Goal: Find specific page/section: Find specific page/section

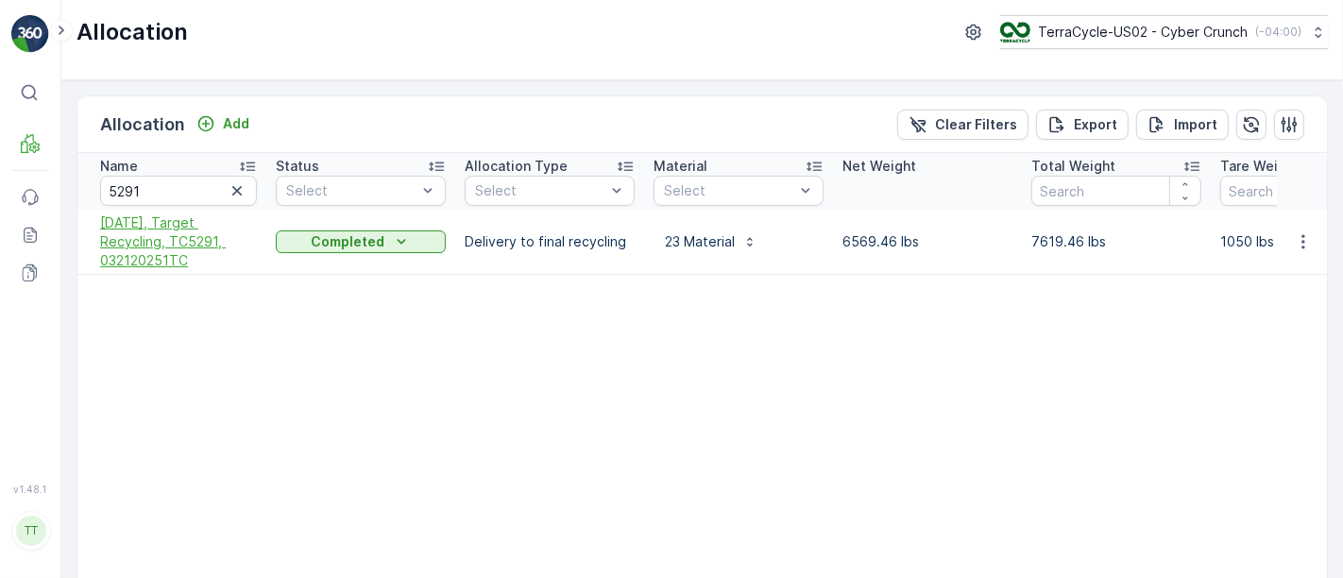
click at [173, 251] on span "3/26/25, Target Recycling, TC5291, 032120251TC" at bounding box center [178, 241] width 157 height 57
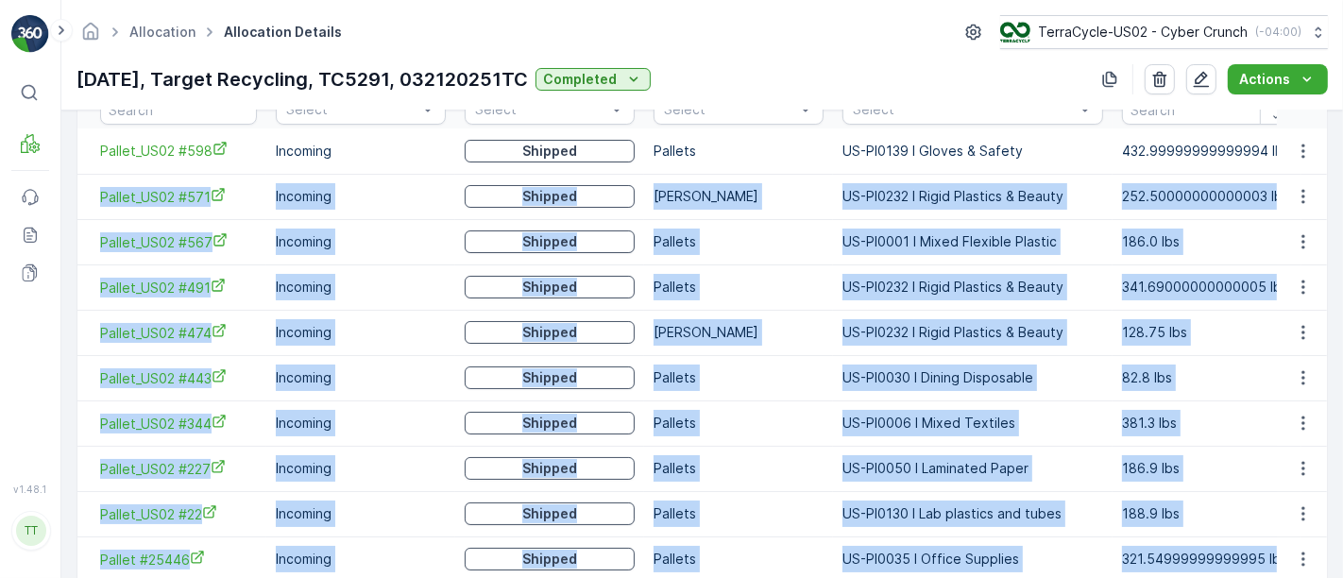
scroll to position [423, 0]
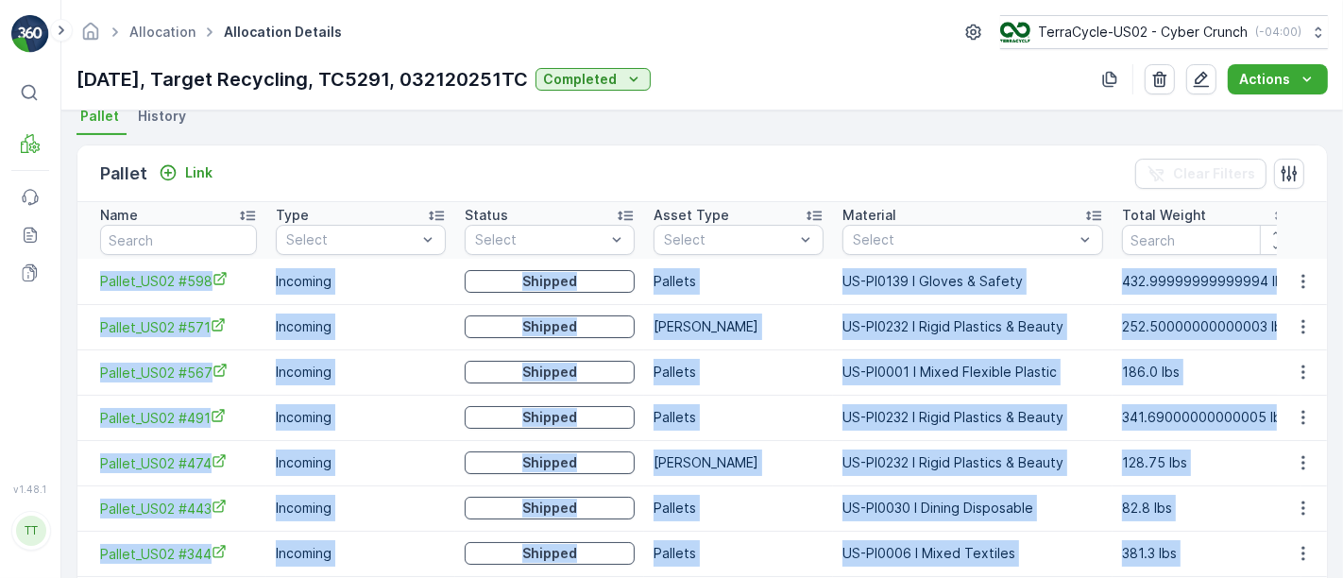
drag, startPoint x: 1271, startPoint y: 468, endPoint x: 86, endPoint y: 288, distance: 1198.9
copy tbody "Pallet_US02 #598 Incoming Shipped Pallets US-PI0139 I Gloves & Safety 432.99999…"
click at [407, 289] on td "Incoming" at bounding box center [360, 281] width 189 height 45
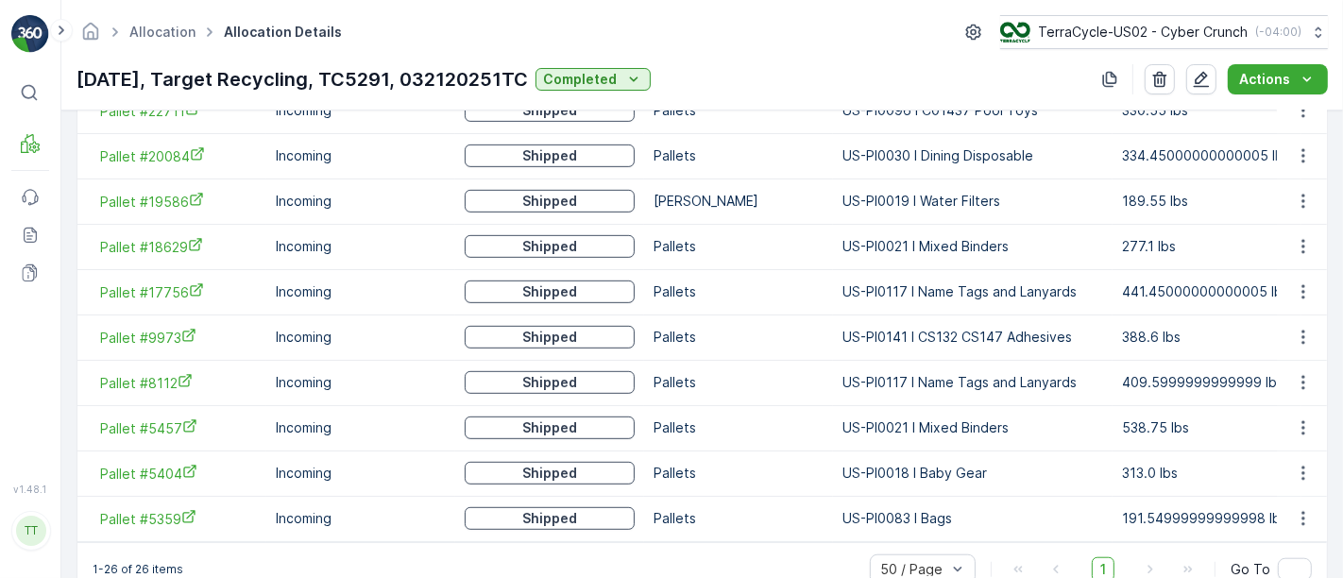
scroll to position [1368, 0]
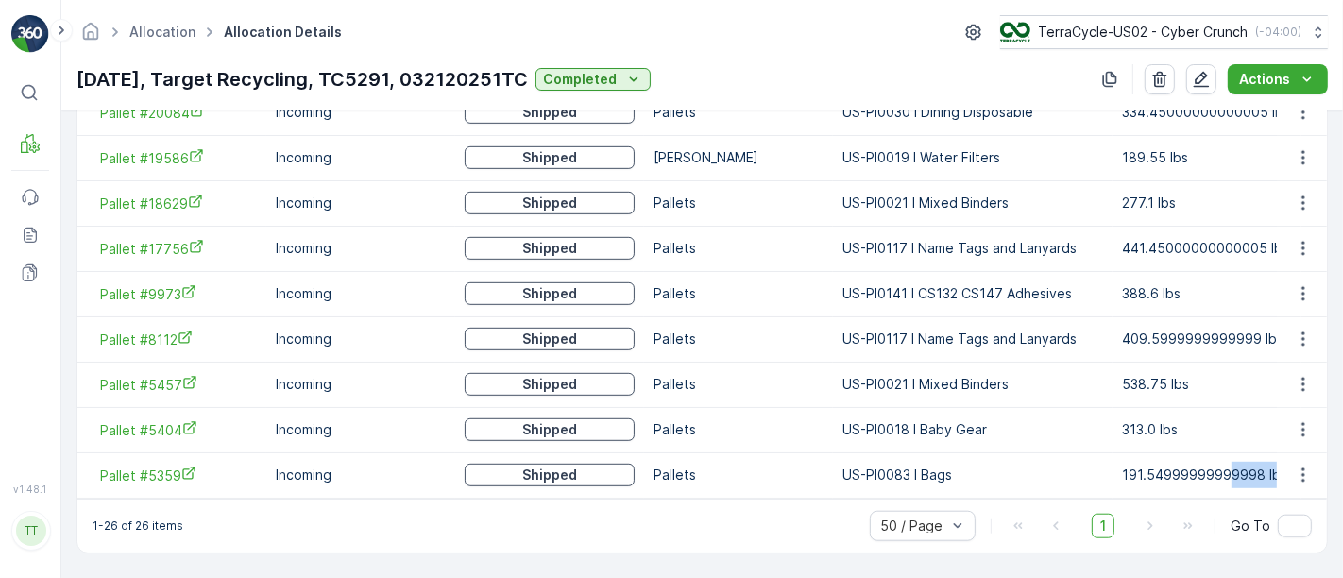
drag, startPoint x: 1271, startPoint y: 468, endPoint x: 1217, endPoint y: 468, distance: 53.8
click at [1217, 468] on td "191.54999999999998 lbs" at bounding box center [1207, 474] width 189 height 45
click at [152, 31] on link "Allocation" at bounding box center [162, 32] width 66 height 16
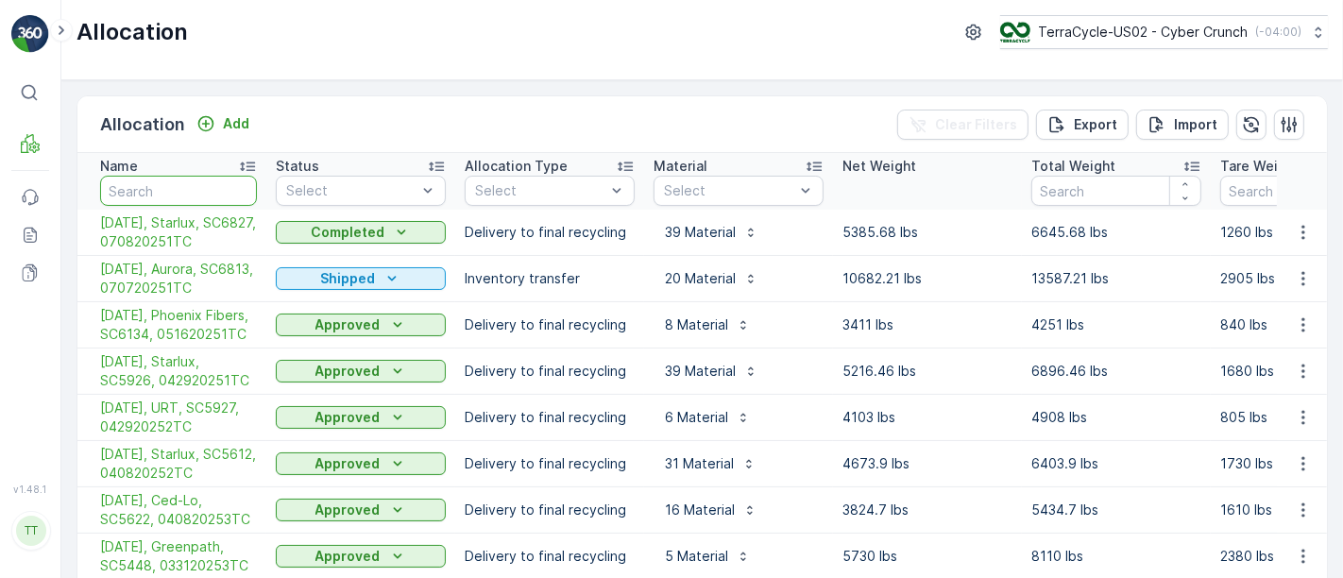
click at [185, 184] on input "text" at bounding box center [178, 191] width 157 height 30
type input "52"
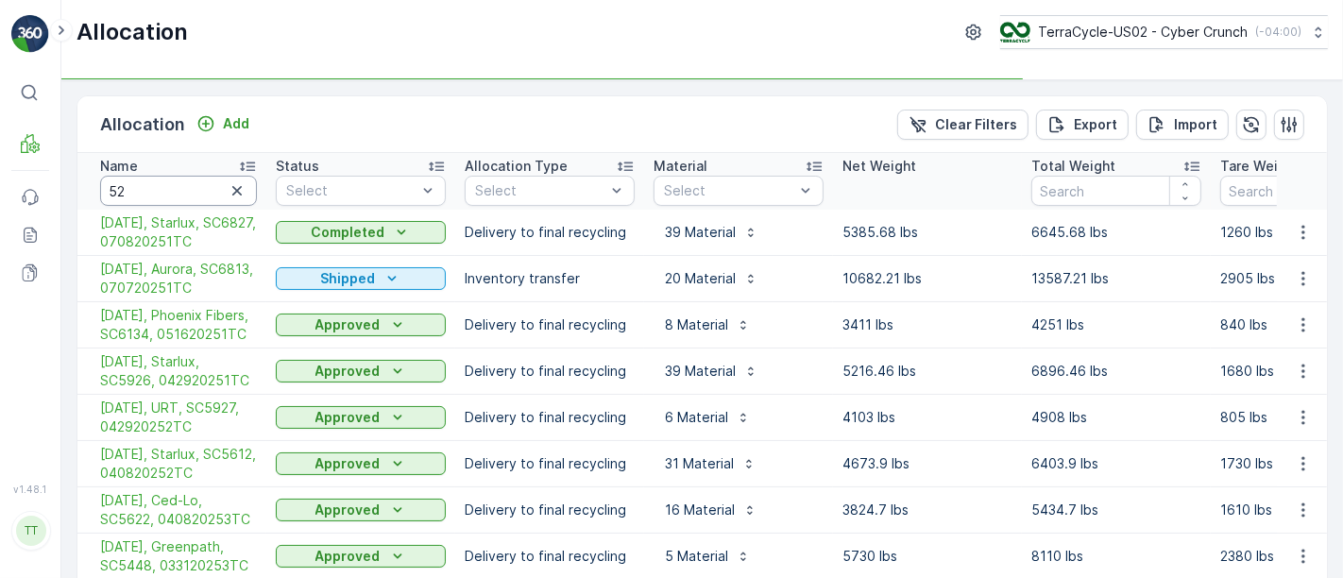
click at [185, 184] on input "52" at bounding box center [178, 191] width 157 height 30
type input "5285"
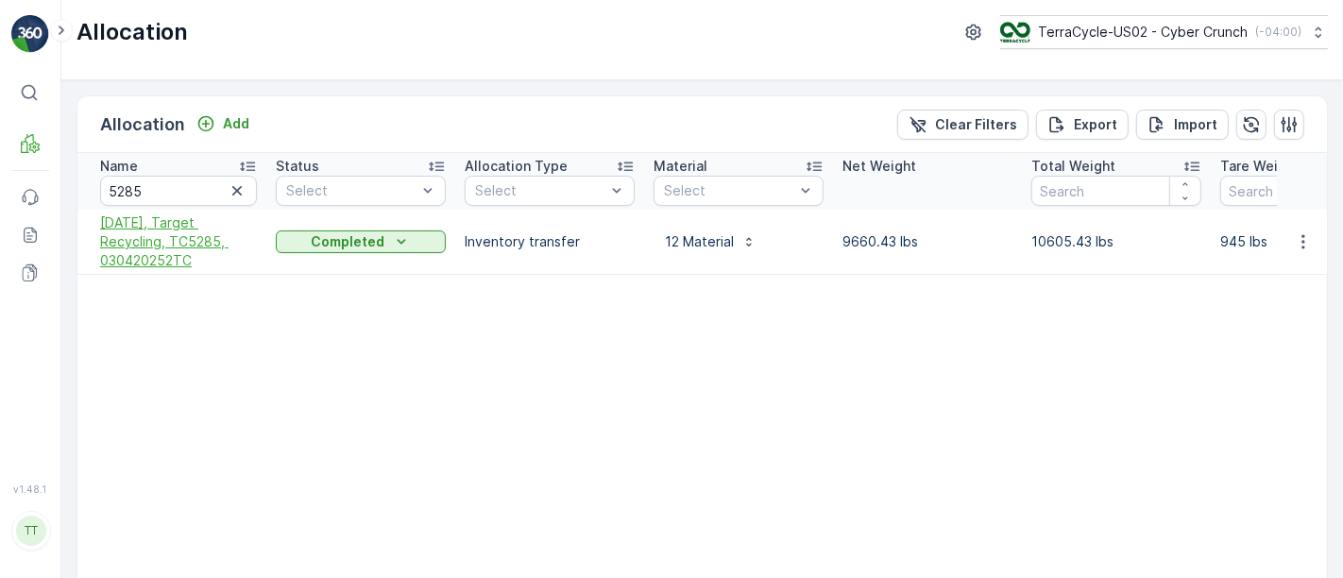
click at [184, 235] on span "3/5/25, Target Recycling, TC5285, 030420252TC" at bounding box center [178, 241] width 157 height 57
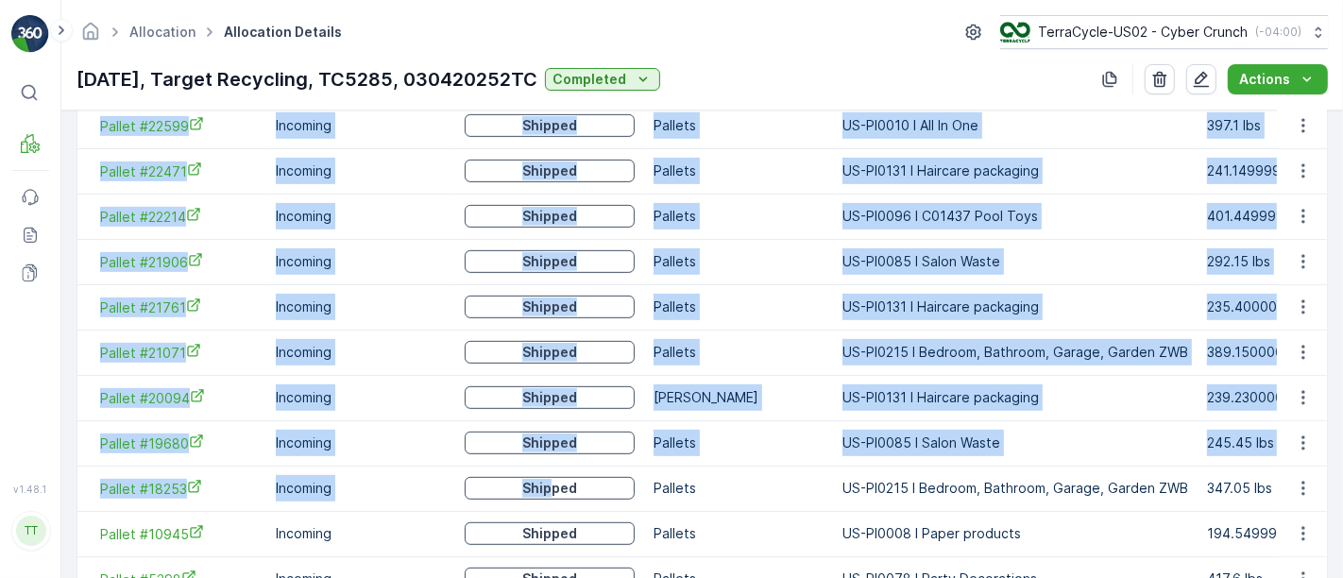
scroll to position [1368, 0]
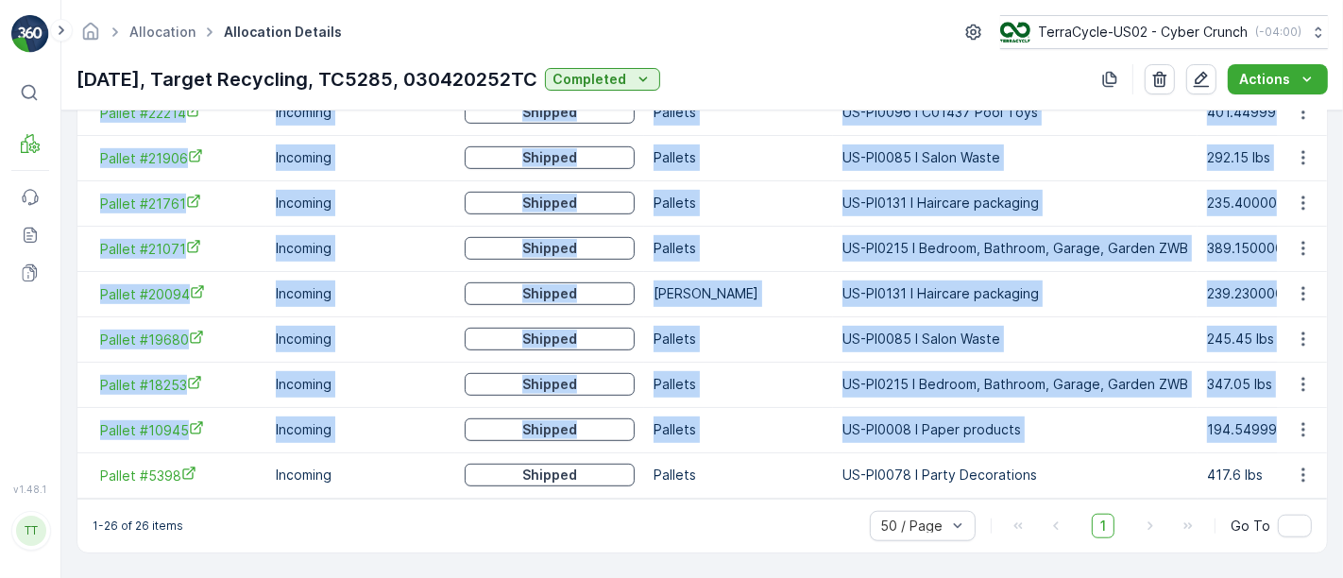
drag, startPoint x: 85, startPoint y: 284, endPoint x: 1288, endPoint y: 436, distance: 1212.9
copy tbody "Pallet_US02 #492 Incoming Shipped Pallets US-PI0139 I Gloves & Safety 627.05 lb…"
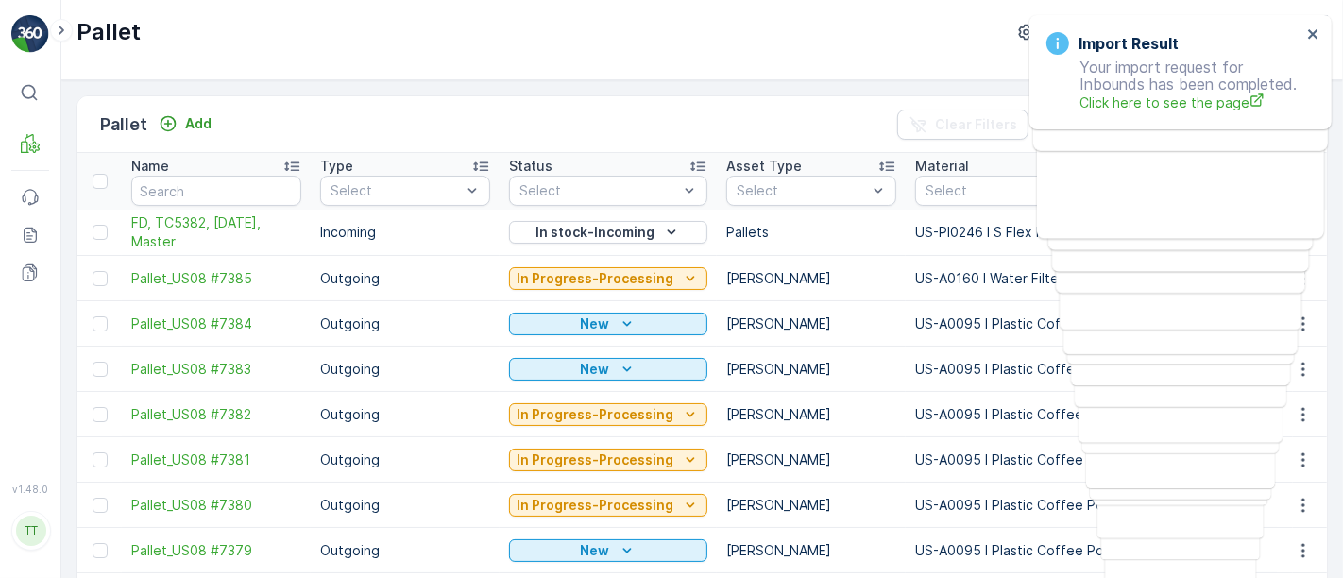
scroll to position [0, 16148]
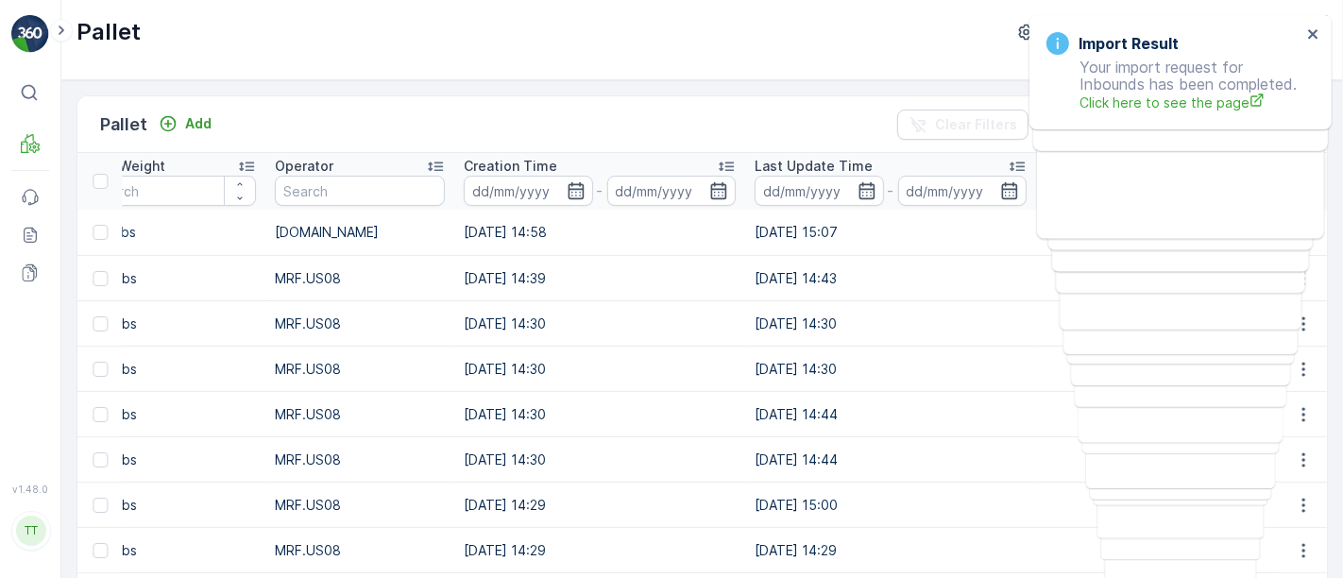
click at [680, 60] on div "Pallet TerraCycle-US08-Aurora ( -05:00 )" at bounding box center [702, 40] width 1282 height 80
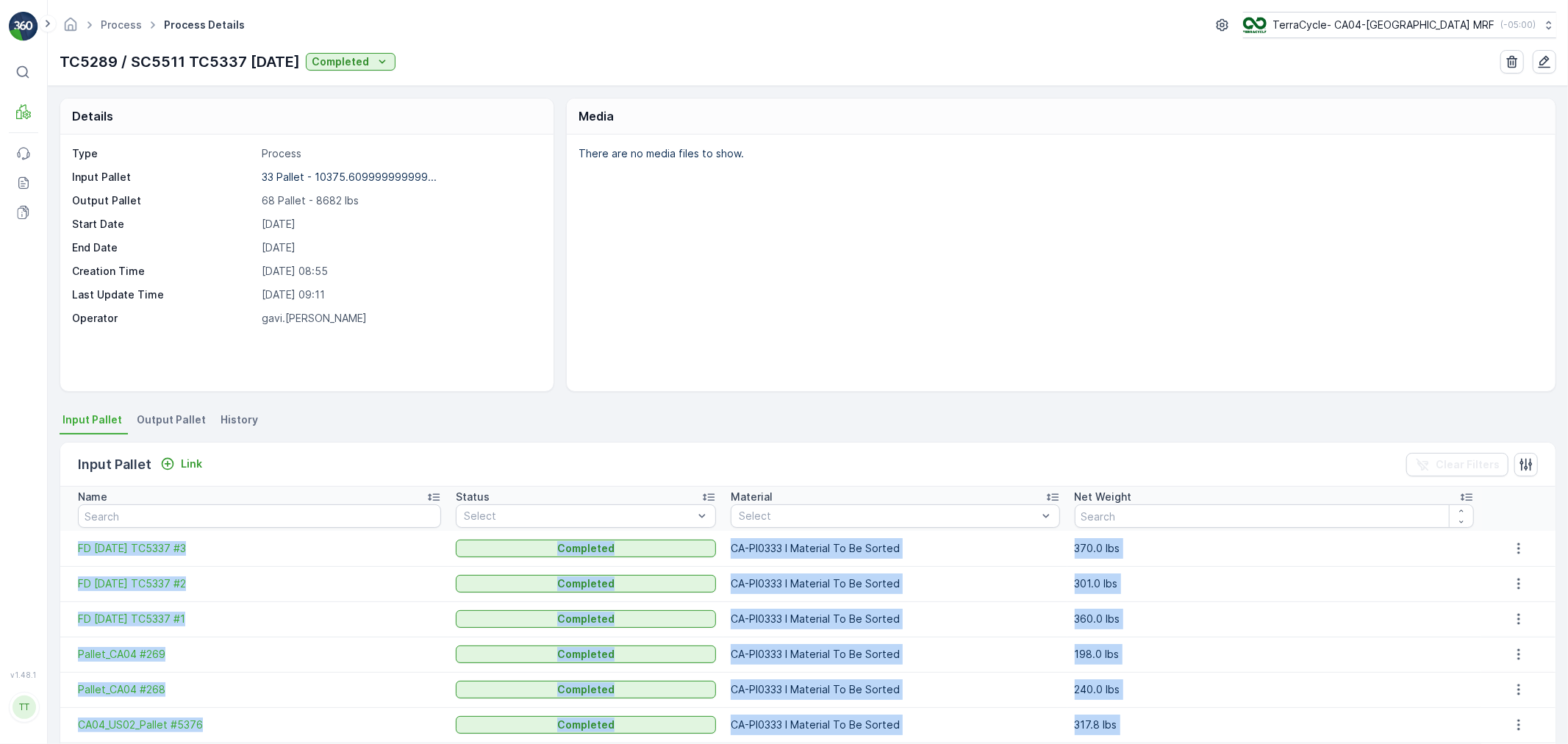
scroll to position [277, 0]
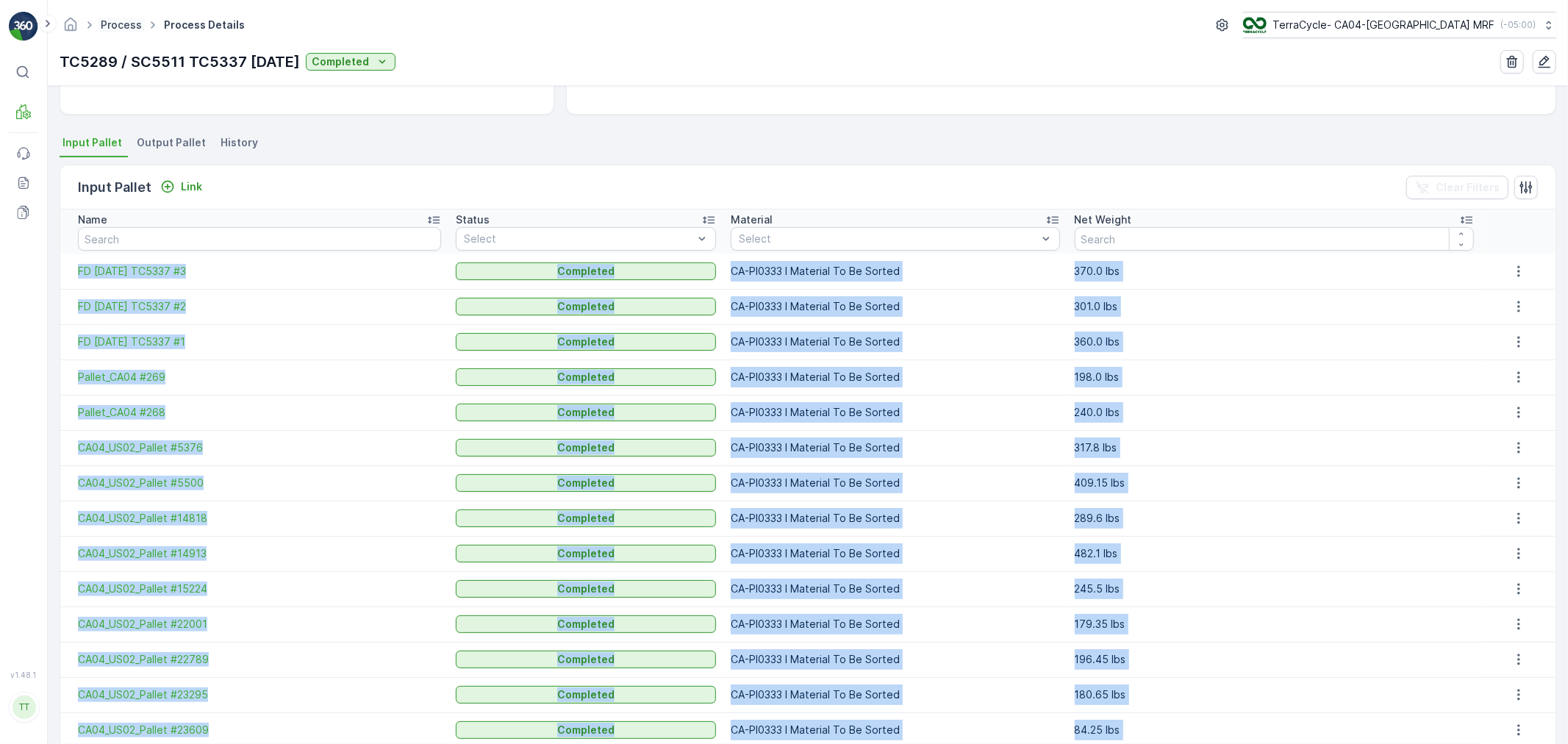
click at [112, 24] on link "Process" at bounding box center [121, 25] width 41 height 12
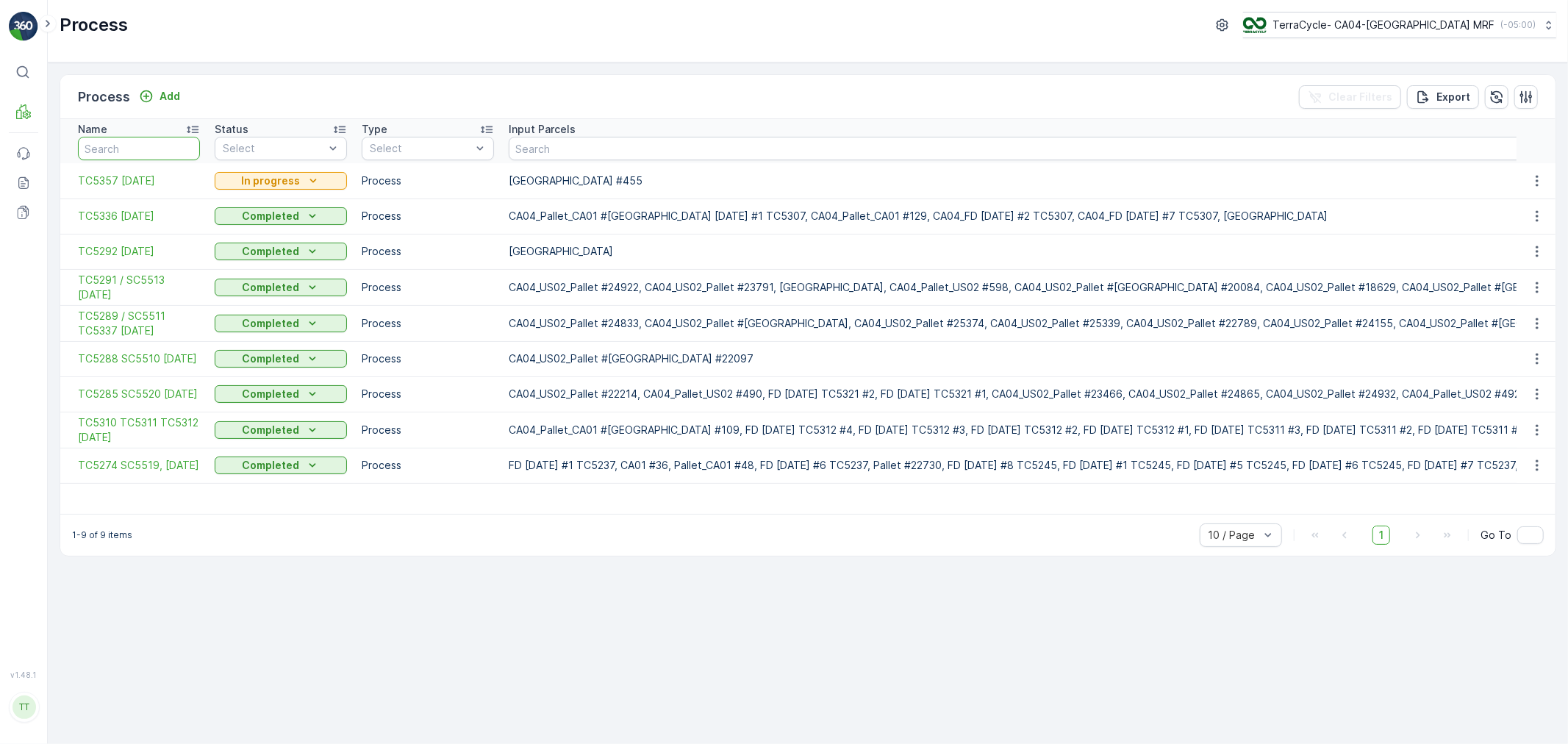
click at [146, 154] on input "text" at bounding box center [139, 149] width 122 height 23
type input "5291"
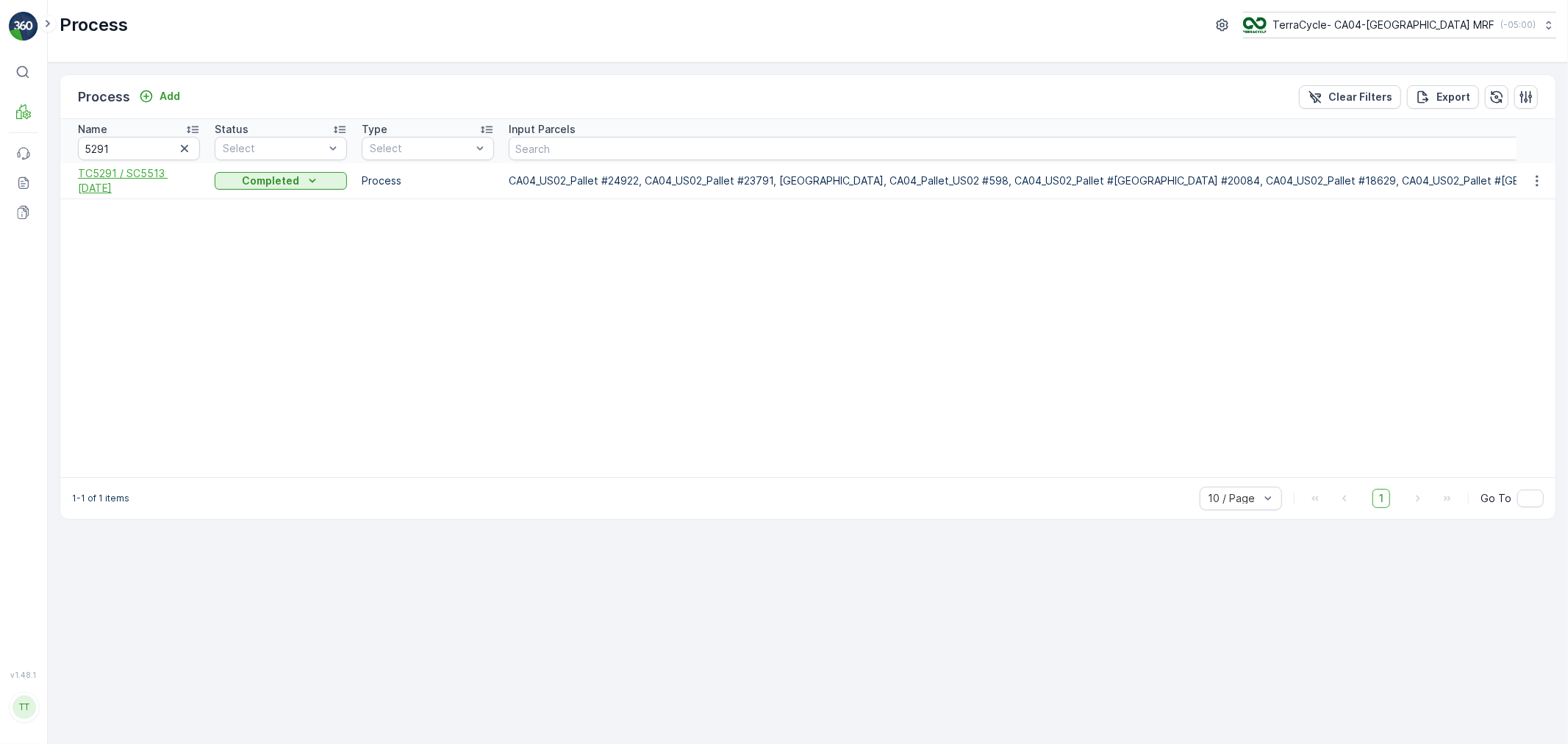
click at [146, 181] on span "TC5291 / SC5513 27-May-2025" at bounding box center [139, 181] width 122 height 30
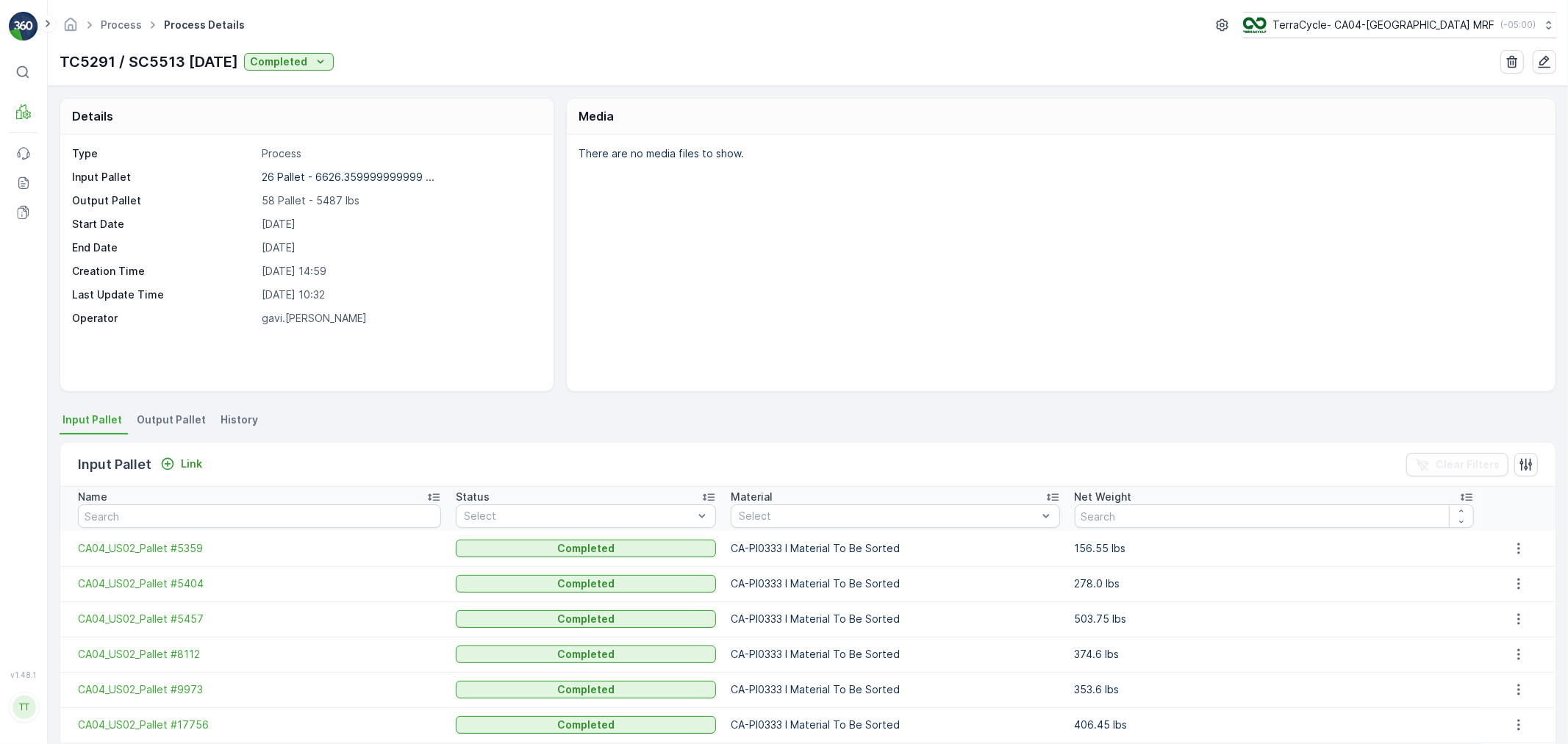
click at [156, 422] on span "Output Pallet" at bounding box center [171, 419] width 69 height 15
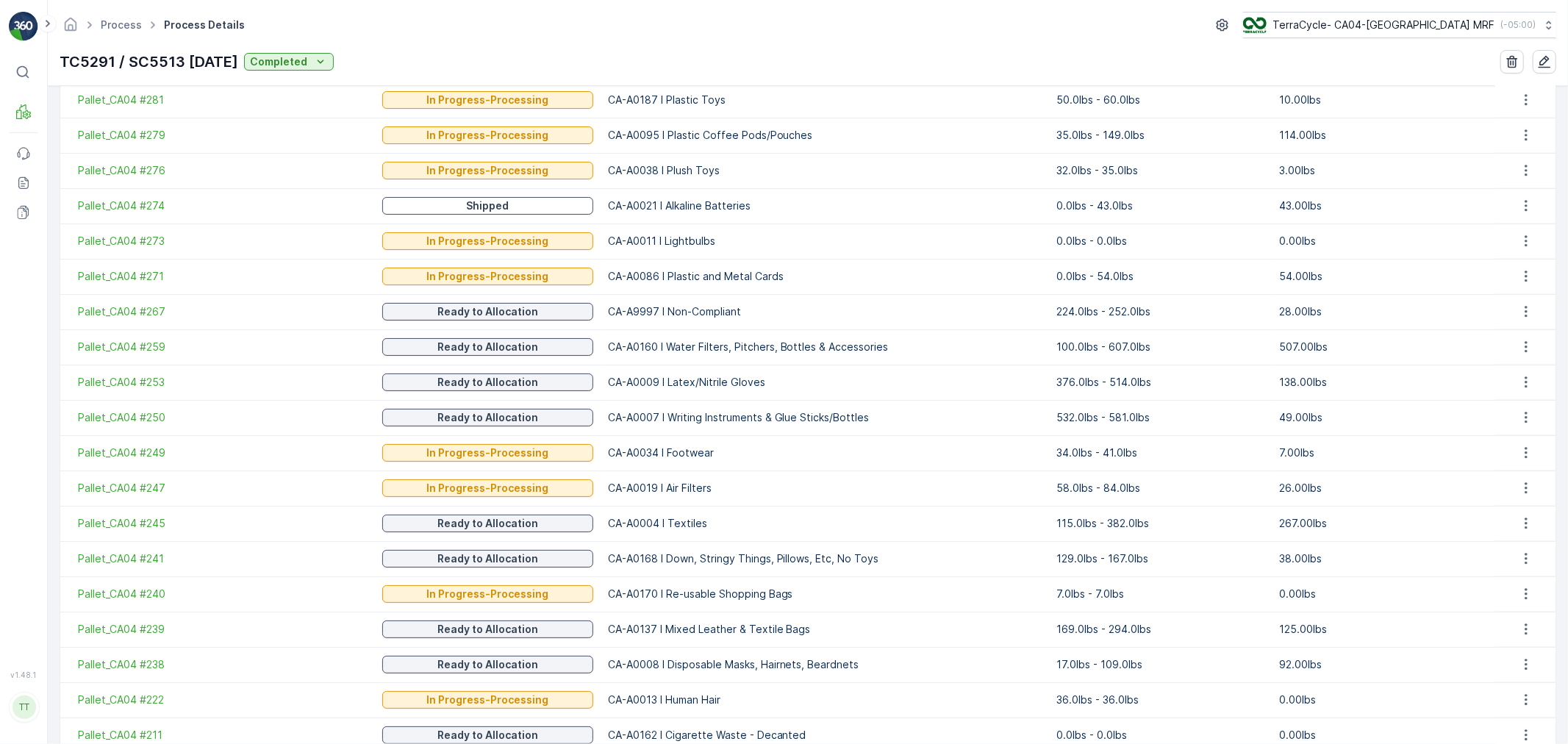
scroll to position [1612, 0]
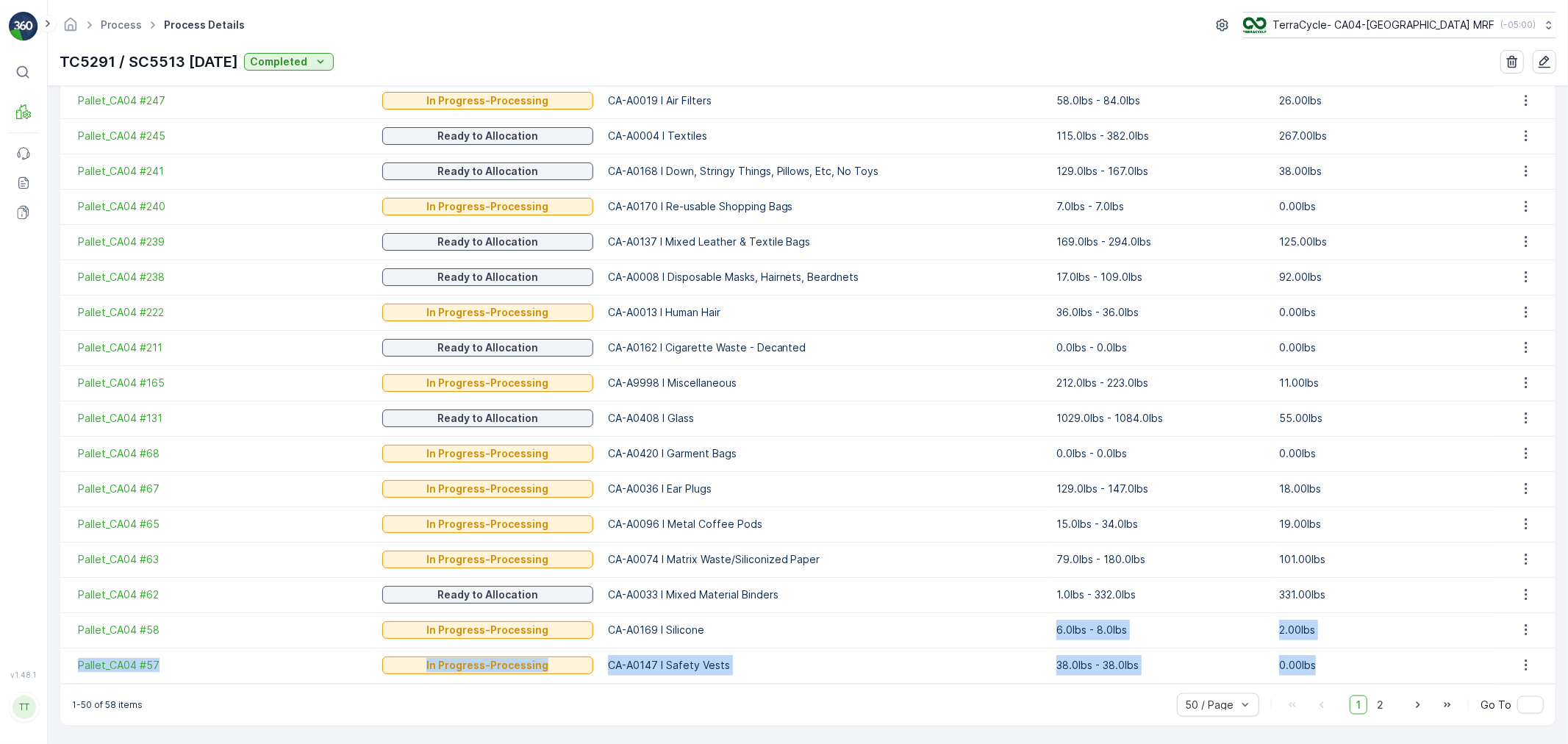
drag, startPoint x: 1313, startPoint y: 662, endPoint x: 886, endPoint y: 637, distance: 427.7
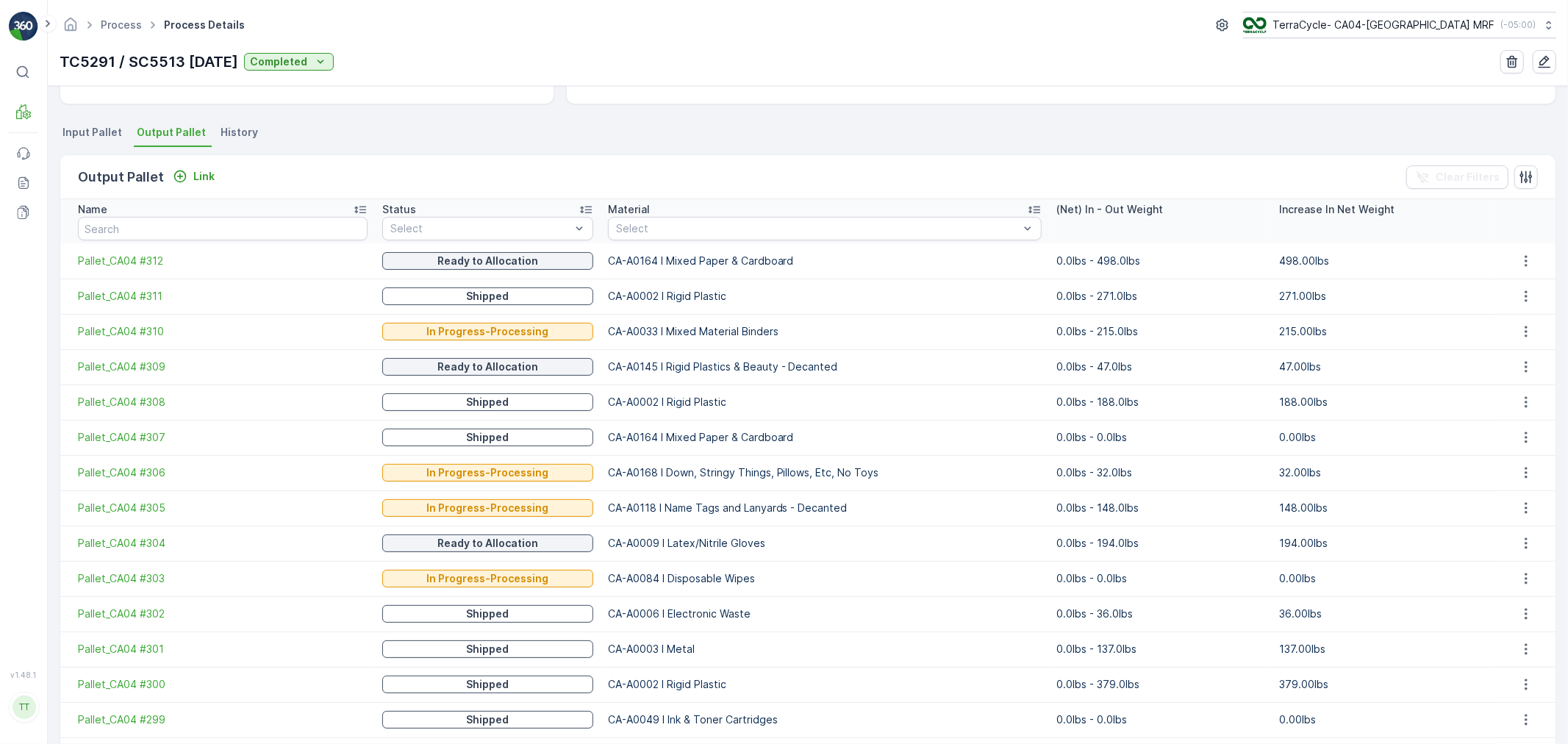
scroll to position [142, 0]
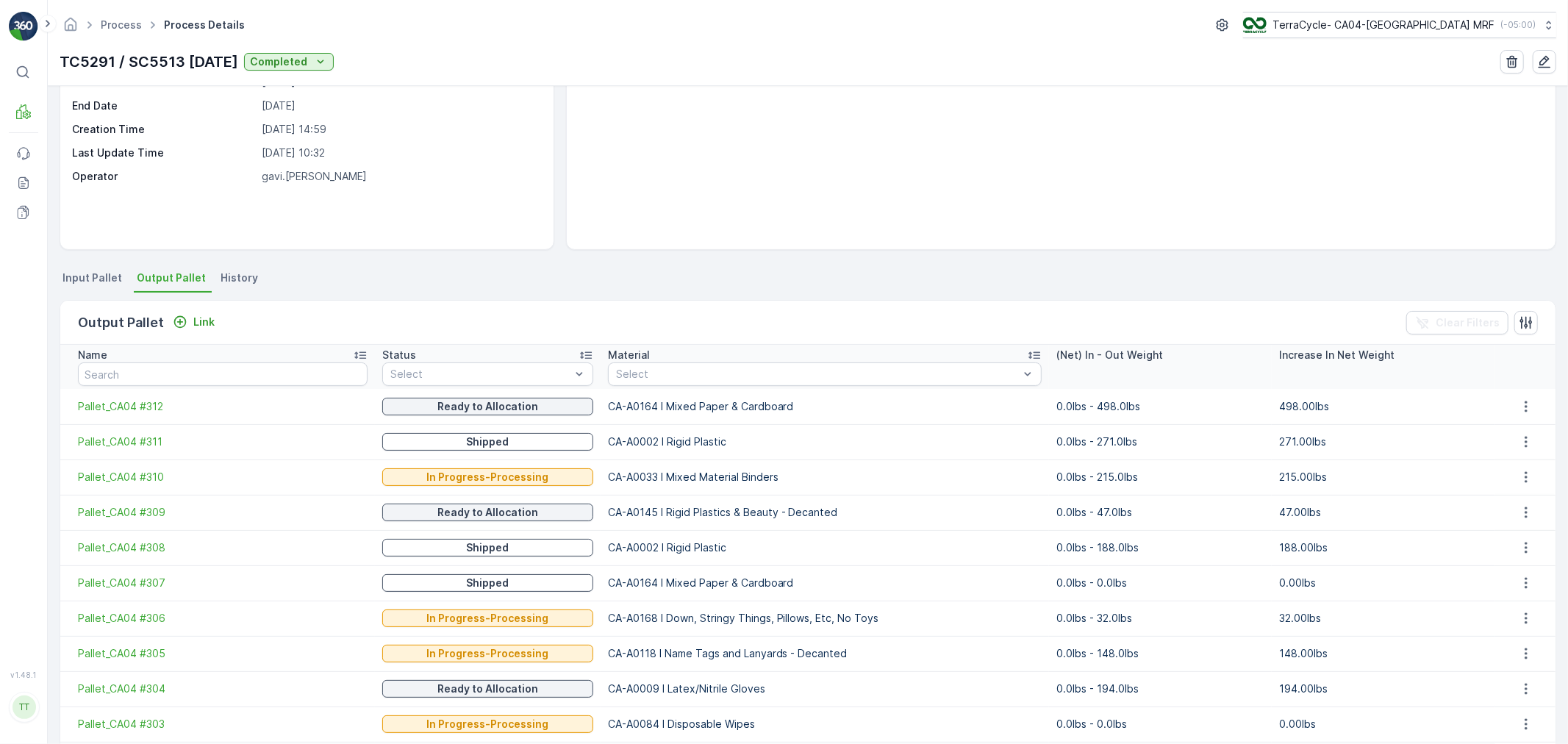
click at [88, 277] on span "Input Pallet" at bounding box center [92, 278] width 60 height 15
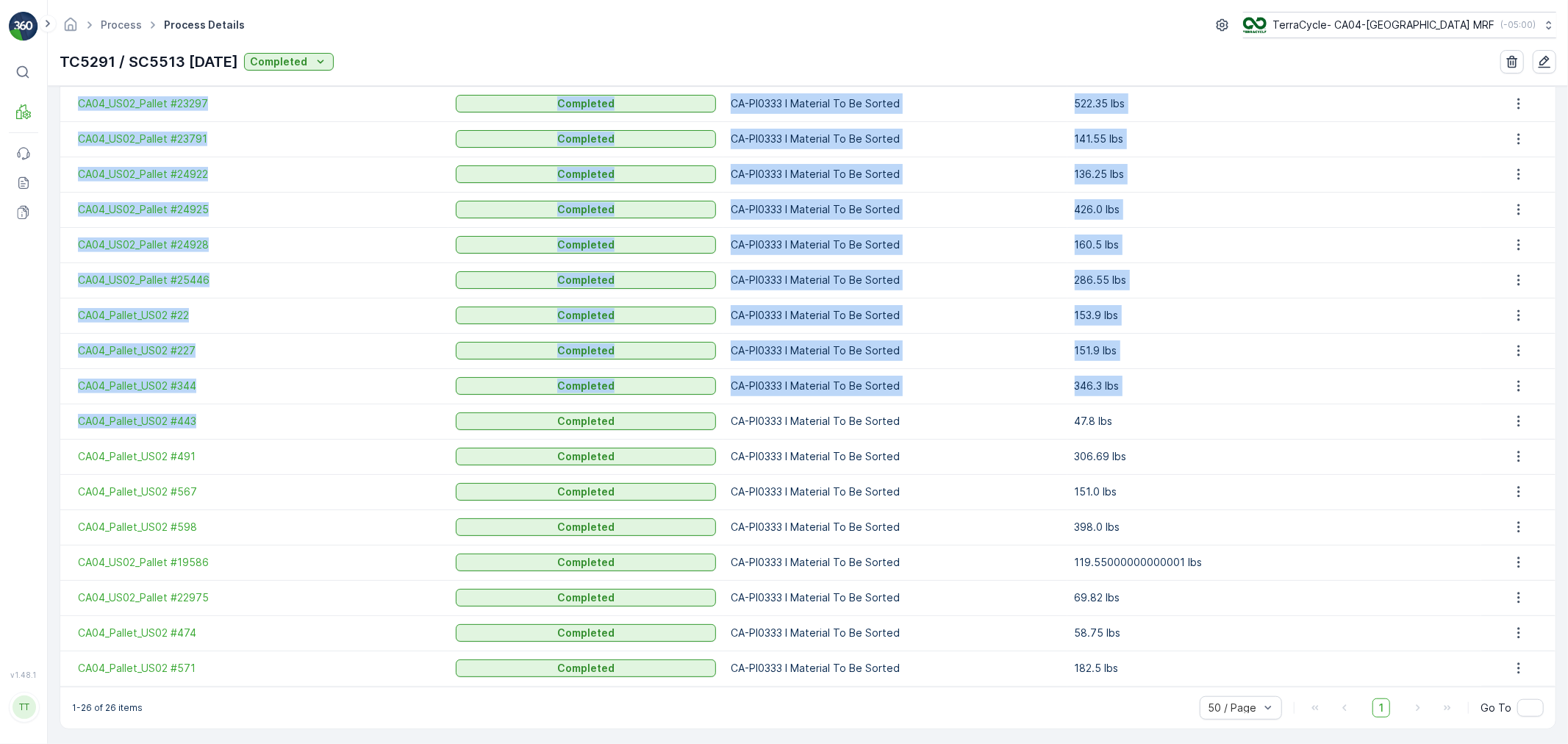
scroll to position [765, 0]
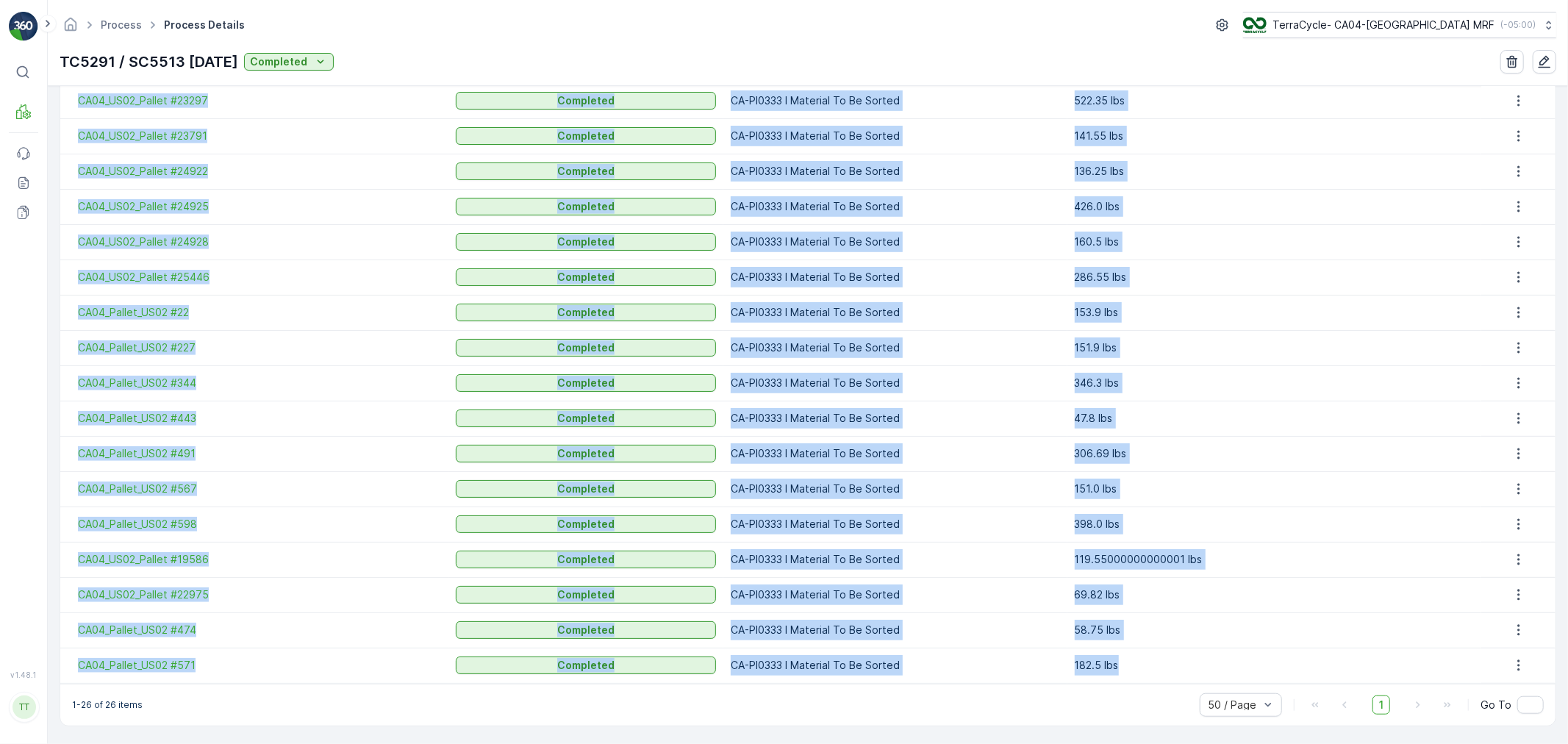
drag, startPoint x: 74, startPoint y: 285, endPoint x: 1265, endPoint y: 663, distance: 1249.5
click at [1265, 663] on tbody "CA04_US02_Pallet #5359 Completed CA-PI0333 I Material To Be Sorted 156.55 lbs C…" at bounding box center [807, 224] width 1495 height 918
copy tbody "CA04_US02_Pallet #5359 Completed CA-PI0333 I Material To Be Sorted 156.55 lbs C…"
click at [116, 26] on link "Process" at bounding box center [121, 25] width 41 height 12
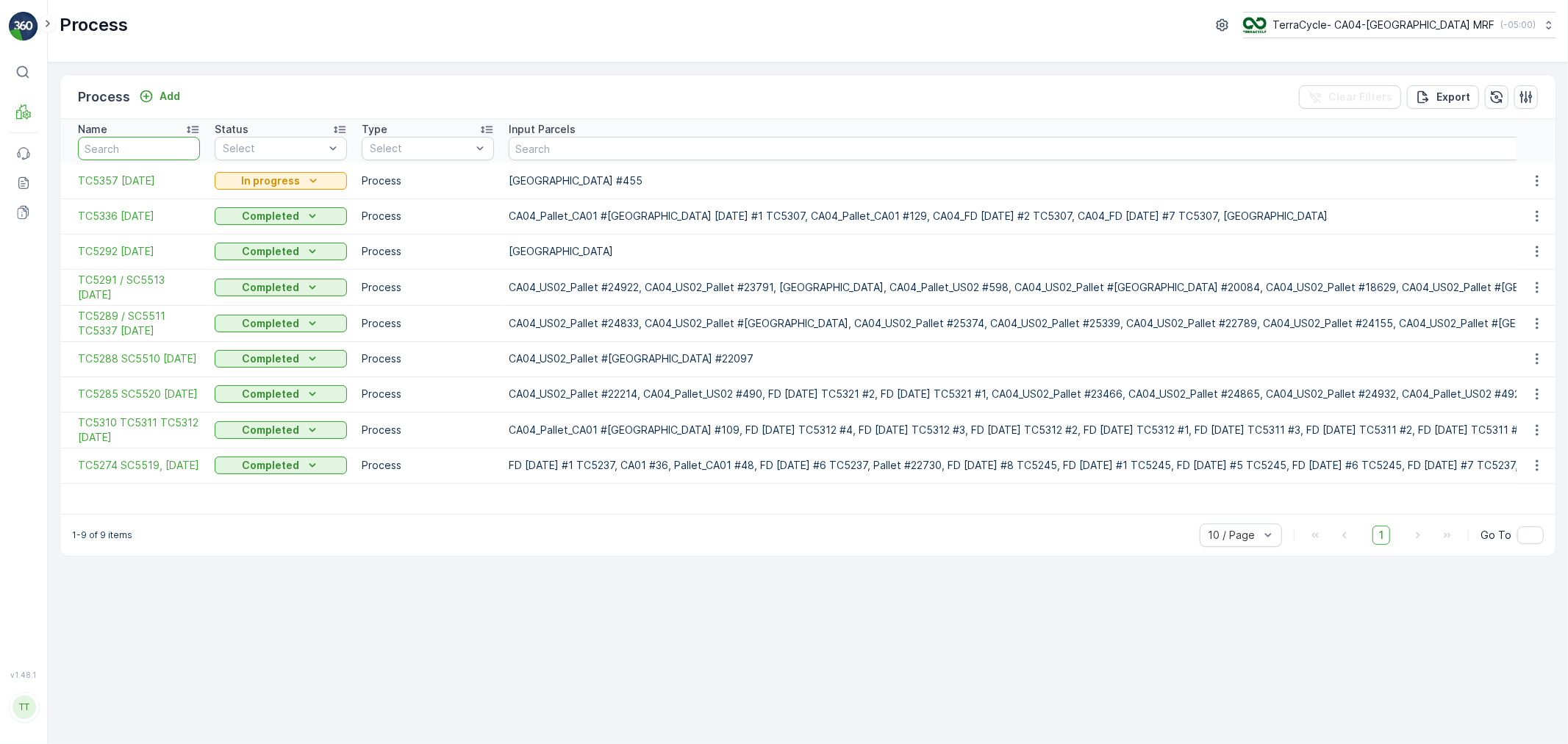
click at [163, 152] on input "text" at bounding box center [139, 149] width 122 height 23
type input "5285"
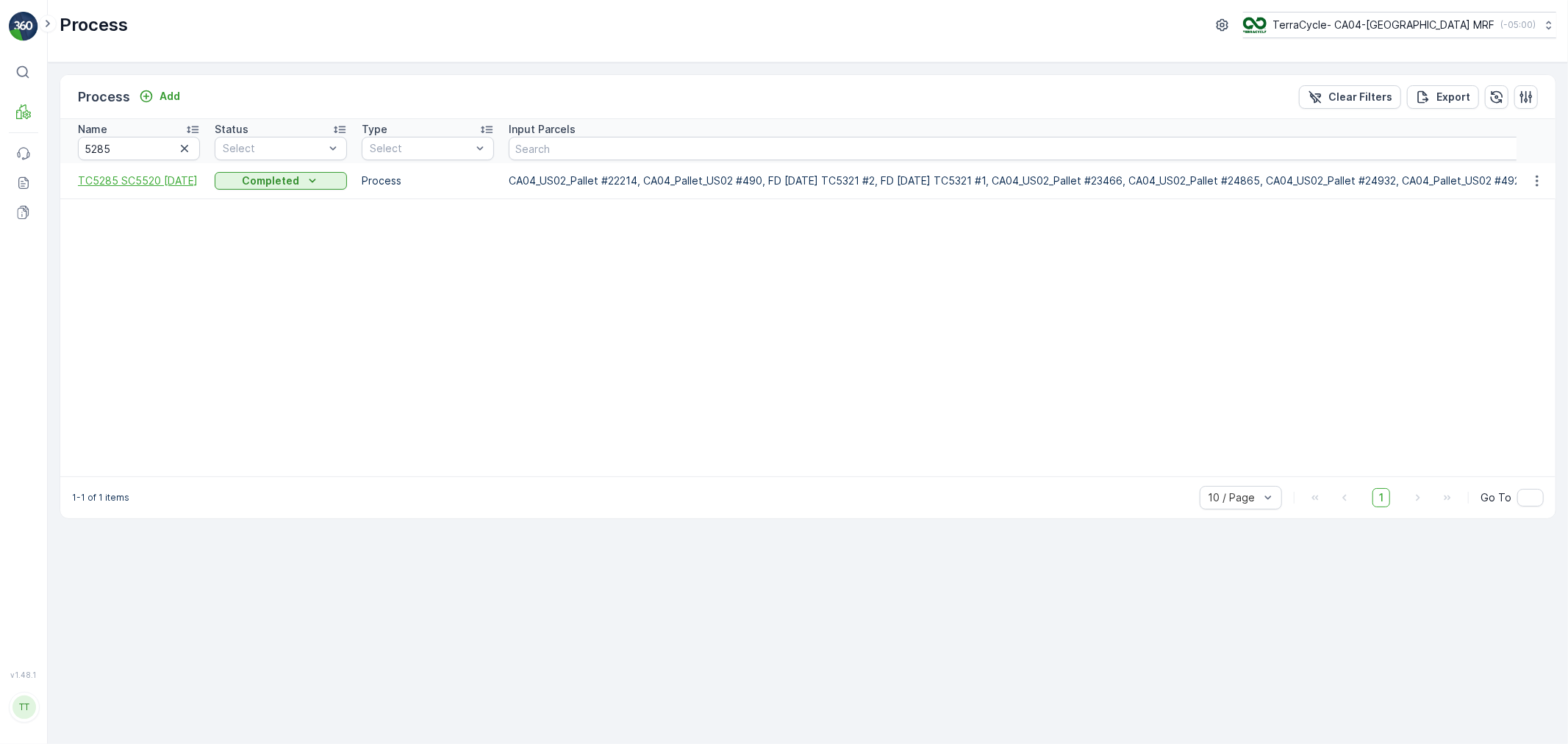
click at [100, 174] on span "TC5285 SC5520 04/15/25" at bounding box center [139, 181] width 122 height 15
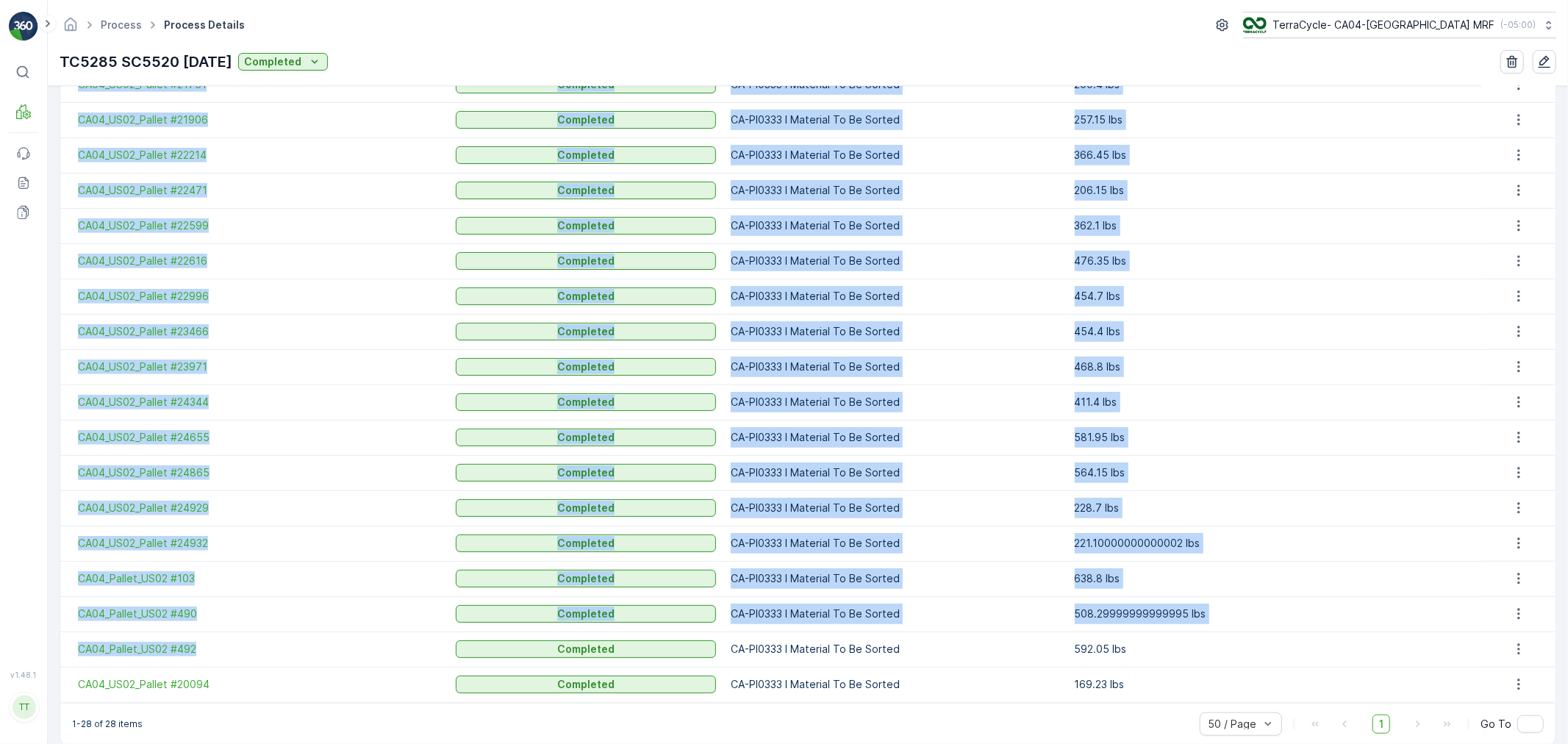
scroll to position [836, 0]
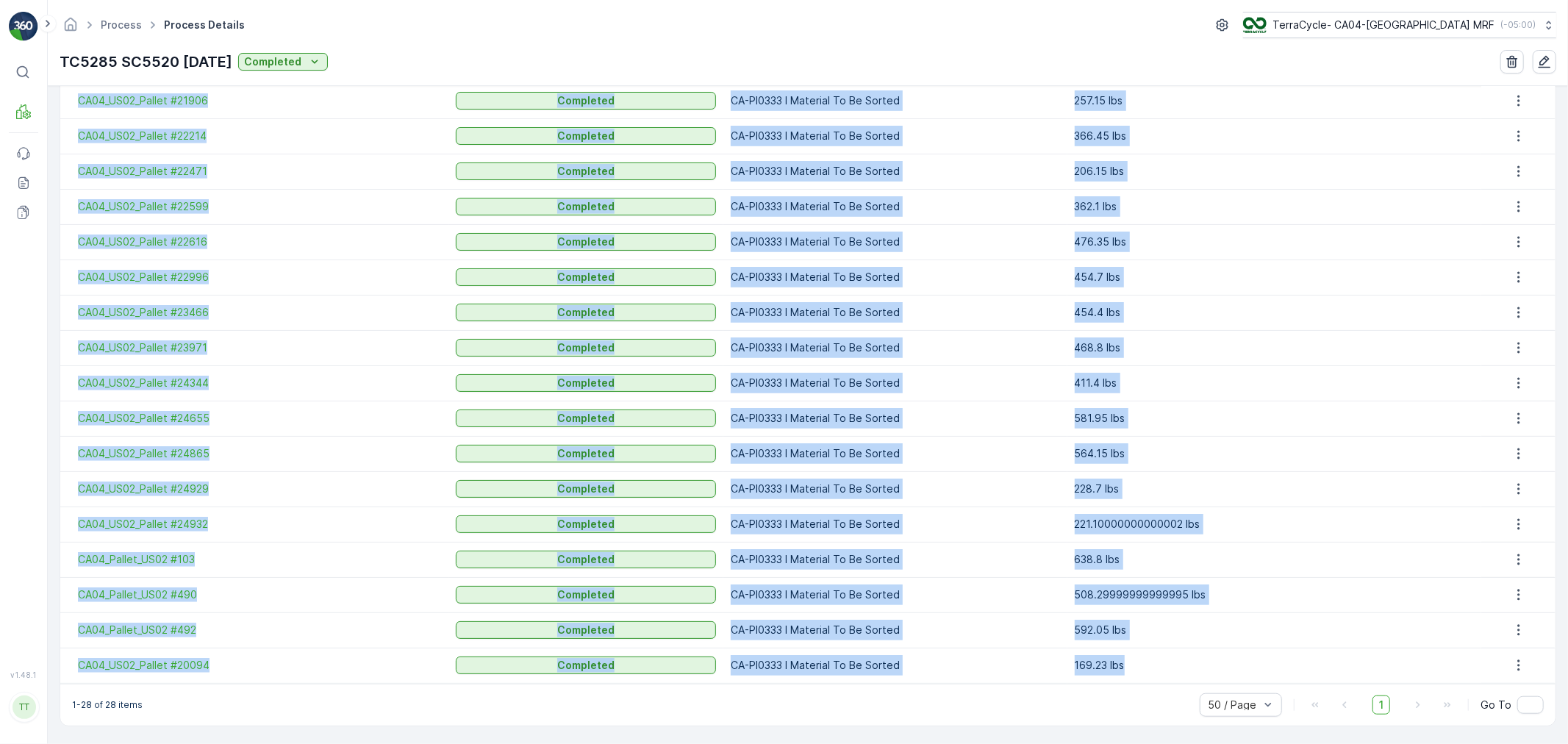
drag, startPoint x: 72, startPoint y: 549, endPoint x: 1165, endPoint y: 662, distance: 1098.8
click at [1165, 662] on tbody "Pallet_CA04 #207 Completed CA-PI0333 I Material To Be Sorted 433.0 lbs Pallet_C…" at bounding box center [807, 188] width 1495 height 988
copy tbody "Pallet_CA04 #207 Completed CA-PI0333 I Material To Be Sorted 433.0 lbs Pallet_C…"
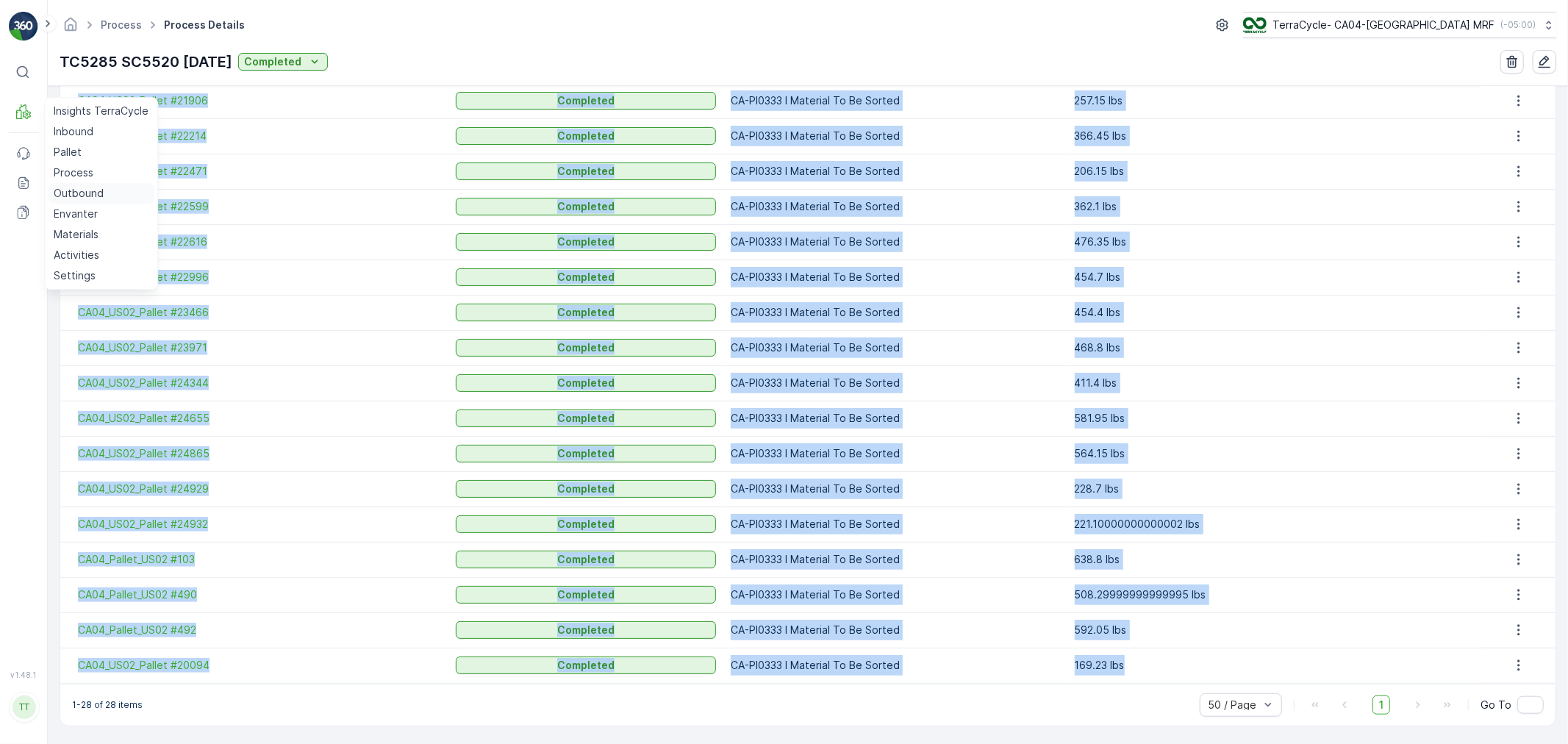
click at [73, 191] on p "Outbound" at bounding box center [79, 193] width 50 height 15
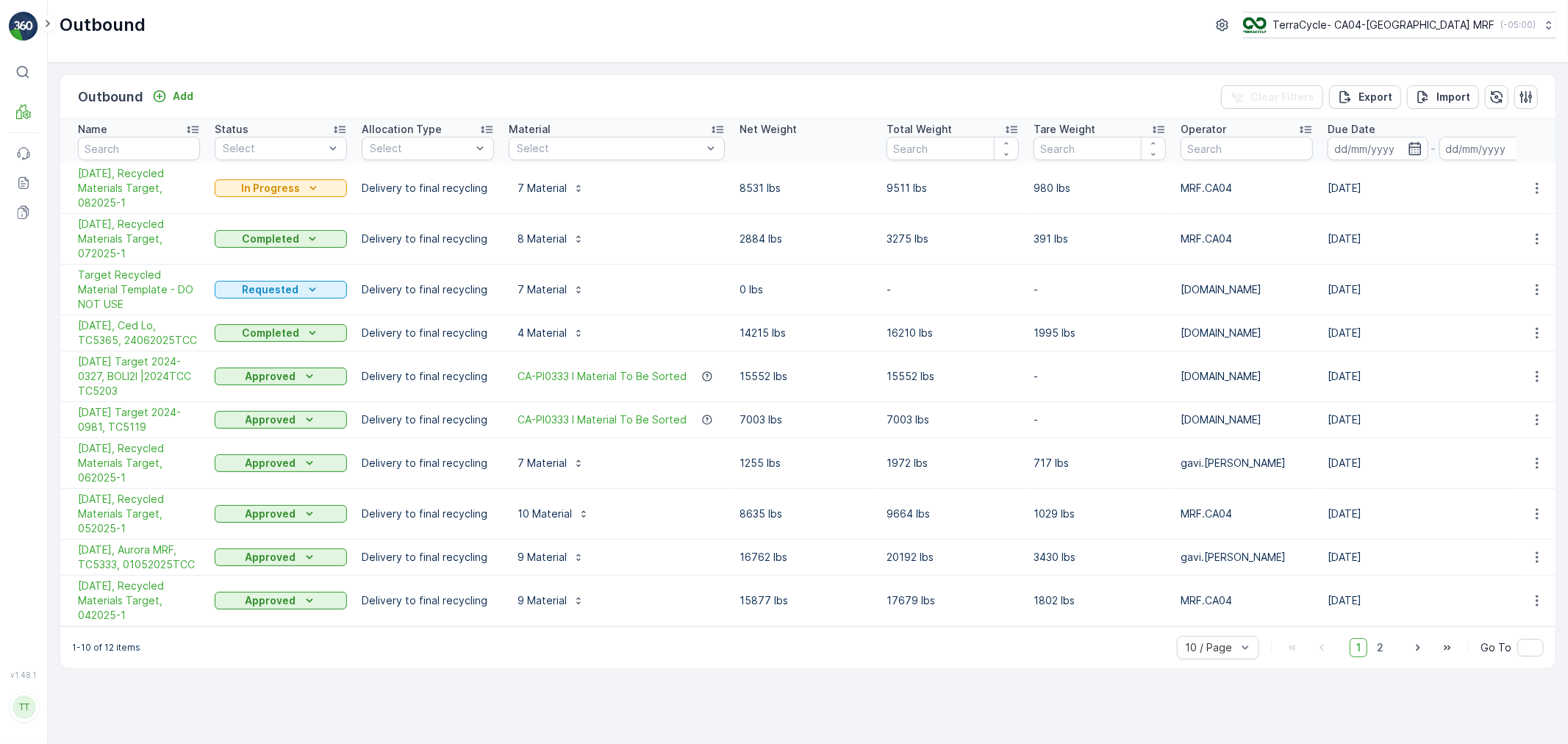
click at [364, 82] on div "Outbound Add Clear Filters Export Import" at bounding box center [807, 97] width 1495 height 44
click at [124, 142] on input "text" at bounding box center [139, 149] width 122 height 23
paste input "06/24/25, Ced Lo, TC5365, 24062025TCC"
type input "06/24/25, Ced Lo, TC5365, 24062025TCC"
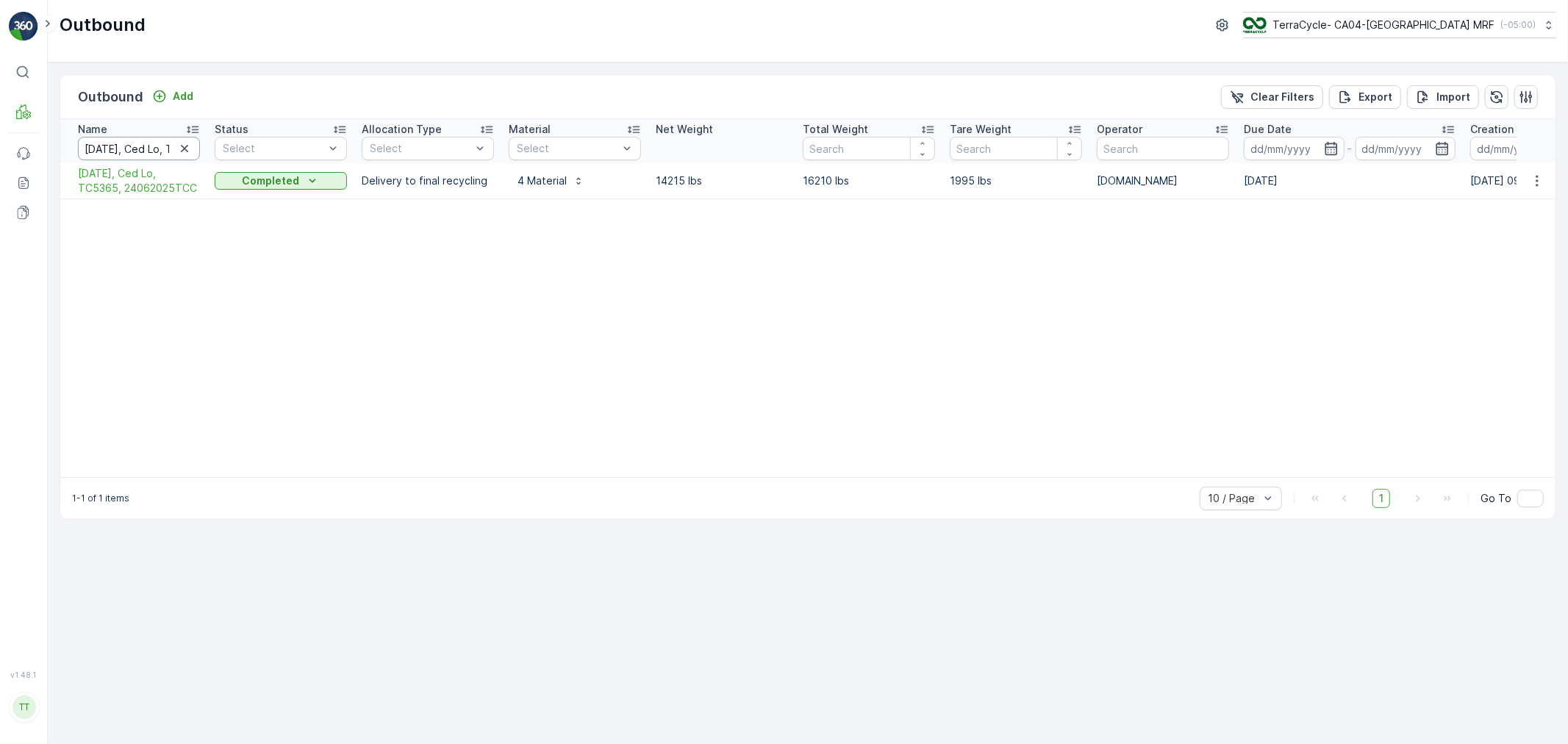
click at [127, 148] on input "06/24/25, Ced Lo, TC5365, 24062025TCC" at bounding box center [139, 149] width 122 height 23
paste input "01/25, Recycled Materials Target, 062025-1"
type input "06/01/25, Recycled Materials Target, 062025-1"
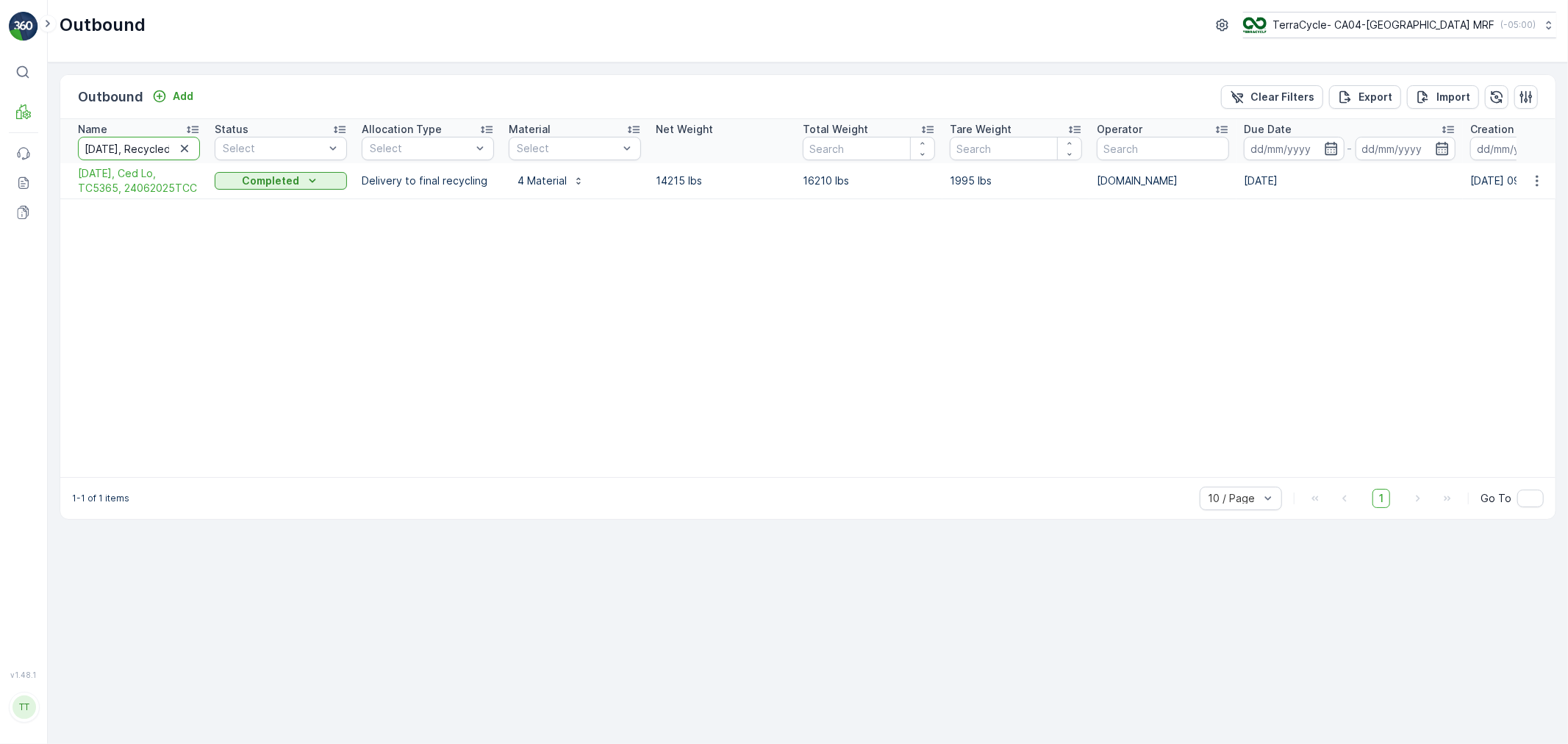
scroll to position [0, 143]
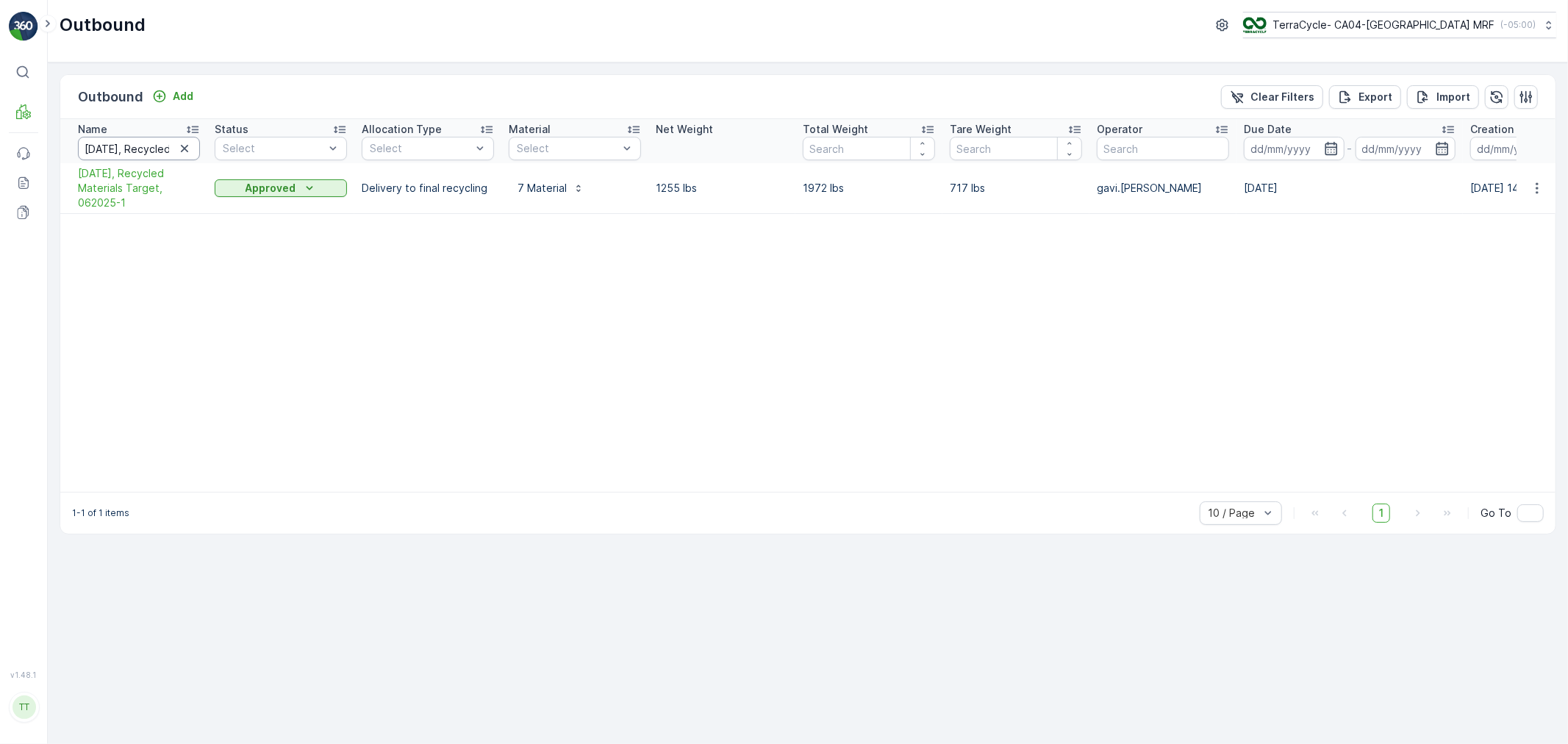
click at [121, 149] on input "06/01/25, Recycled Materials Target, 062025-1" at bounding box center [139, 149] width 122 height 23
paste input "7/01/25, Recycled Materials Target, 07"
type input "07/01/25, Recycled Materials Target, 072025-1"
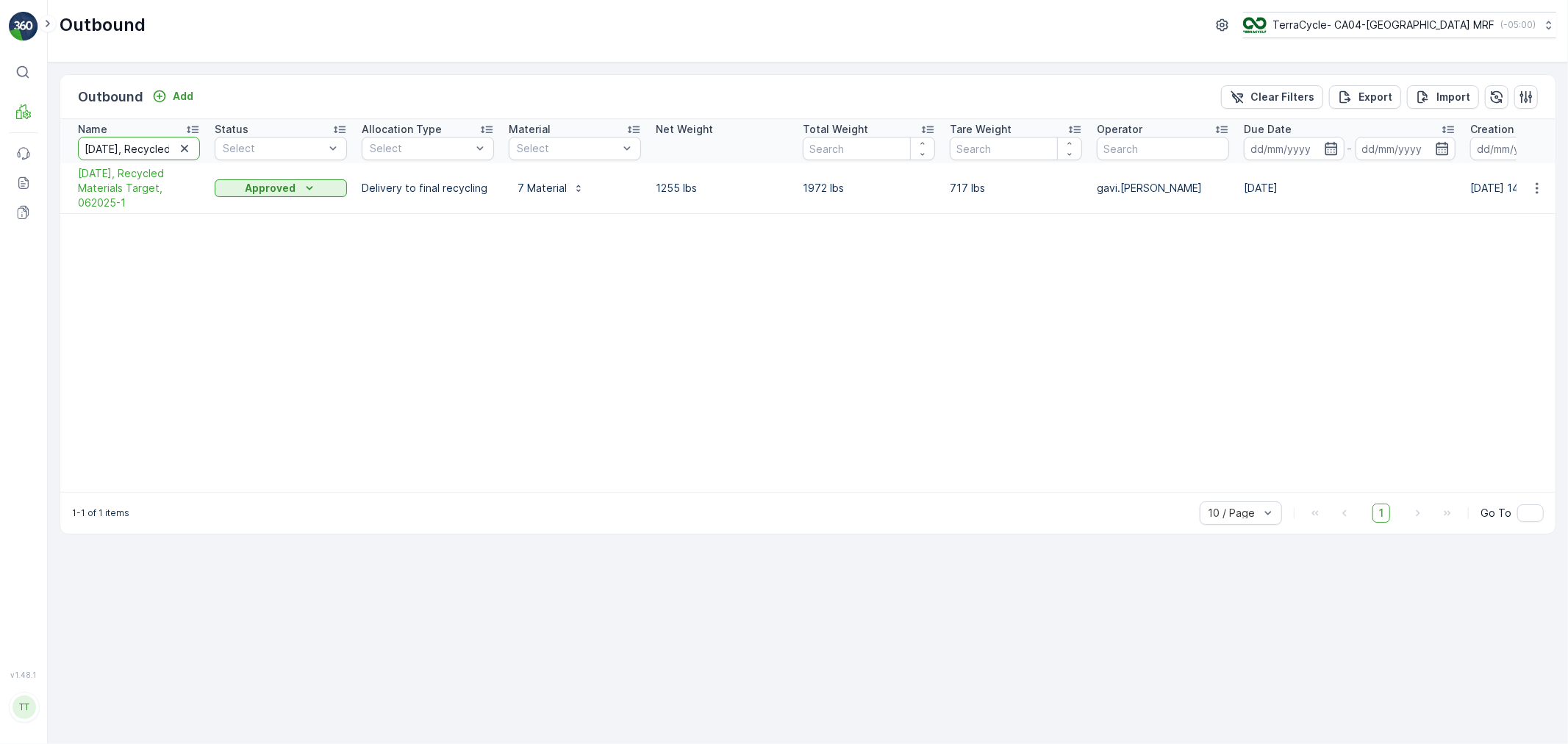
scroll to position [0, 142]
click at [142, 149] on input "07/01/25, Recycled Materials Target, 072025-1" at bounding box center [139, 149] width 122 height 23
paste input "5/01/25, Recycled Materials Target, 05"
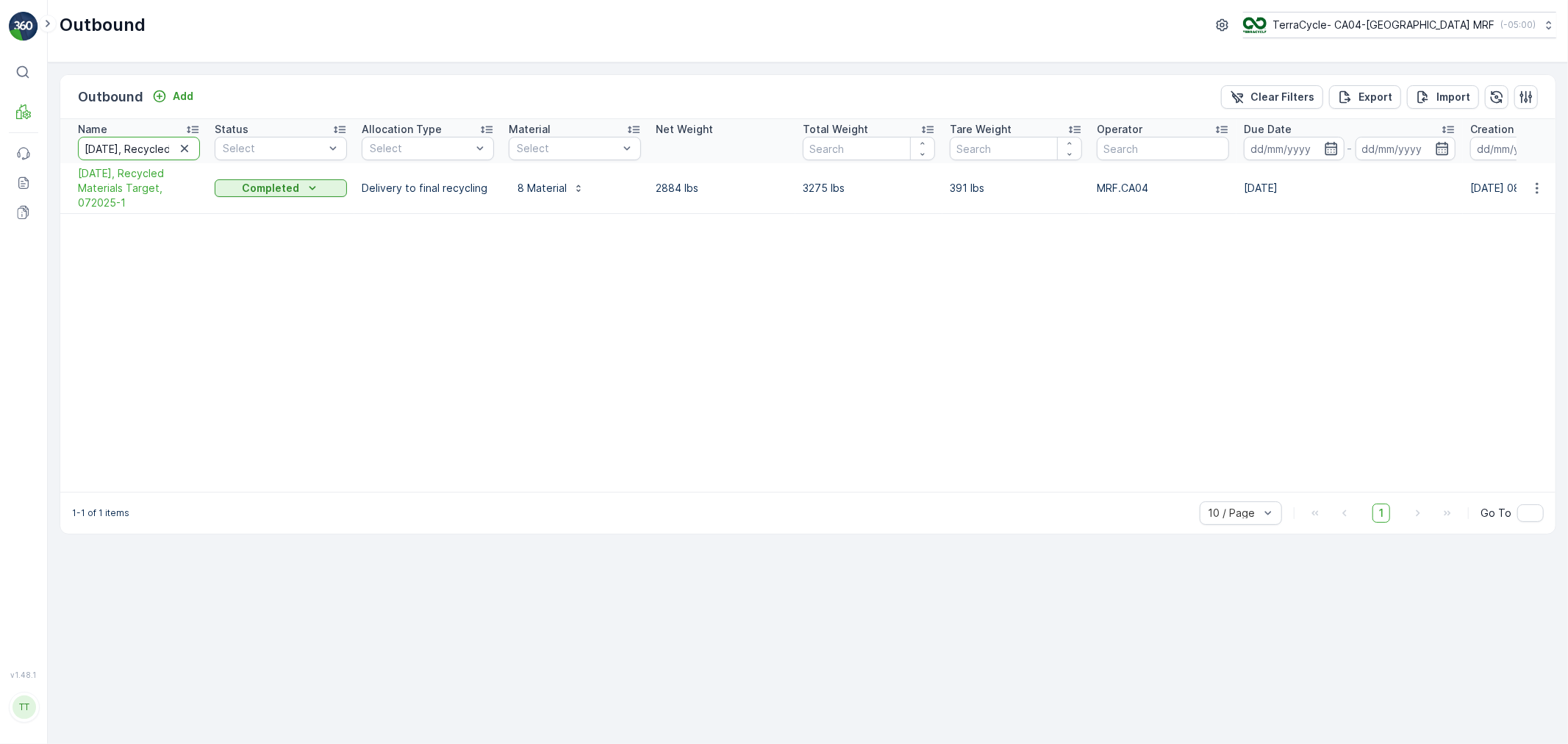
type input "05/01/25, Recycled Materials Target, 052025-1"
click at [129, 140] on input "05/01/25, Recycled Materials Target, 052025-1" at bounding box center [139, 149] width 122 height 23
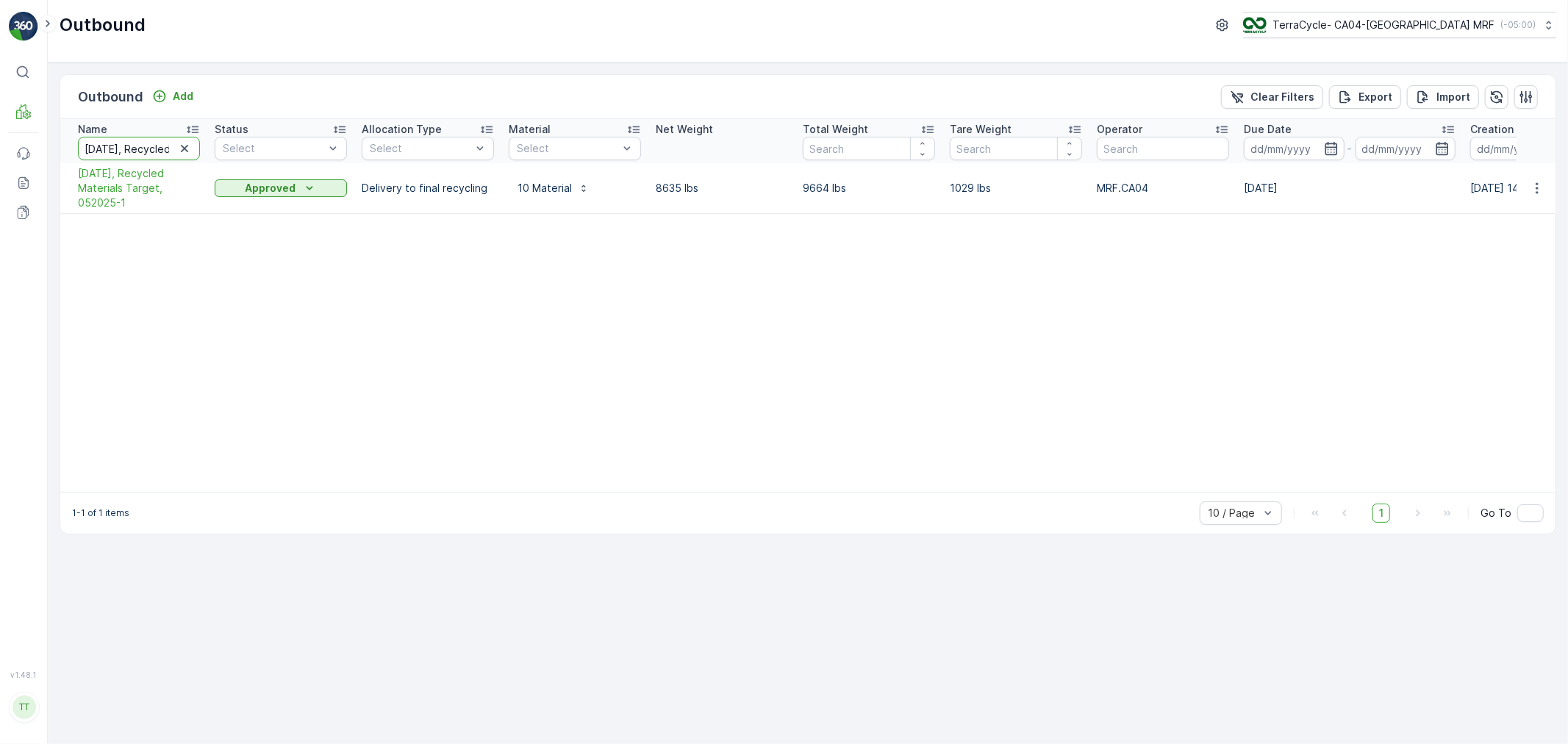
paste input "4/01/25, Recycled Materials Target, 04"
type input "04/01/25, Recycled Materials Target, 042025-1"
click at [148, 153] on input "04/01/25, Recycled Materials Target, 042025-1" at bounding box center [139, 149] width 122 height 23
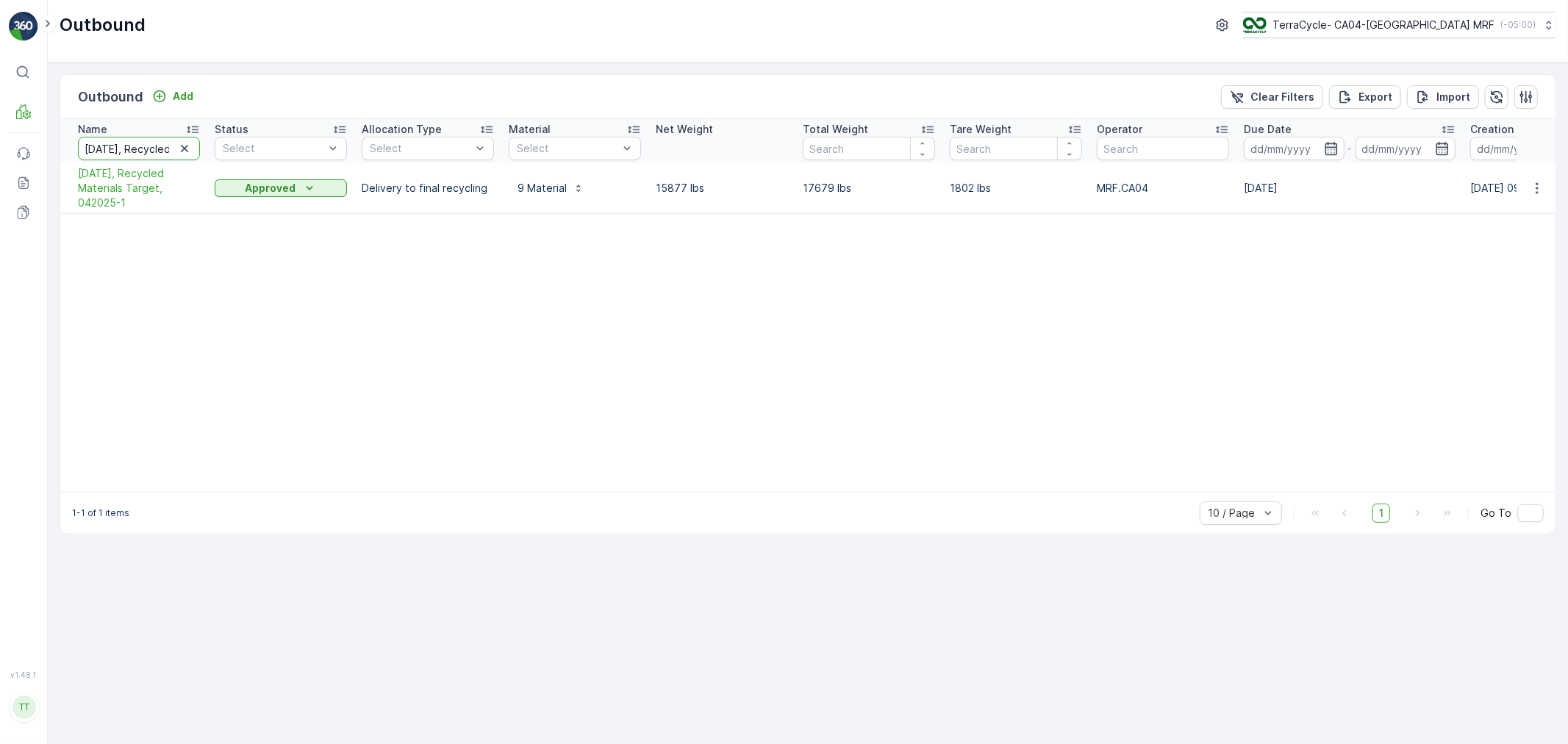
click at [148, 153] on input "04/01/25, Recycled Materials Target, 042025-1" at bounding box center [139, 149] width 122 height 23
paste input "5/01/25, Aurora MRF, TC5333, 01052025TCC"
type input "05/01/25, Aurora MRF, TC5333, 01052025TCC"
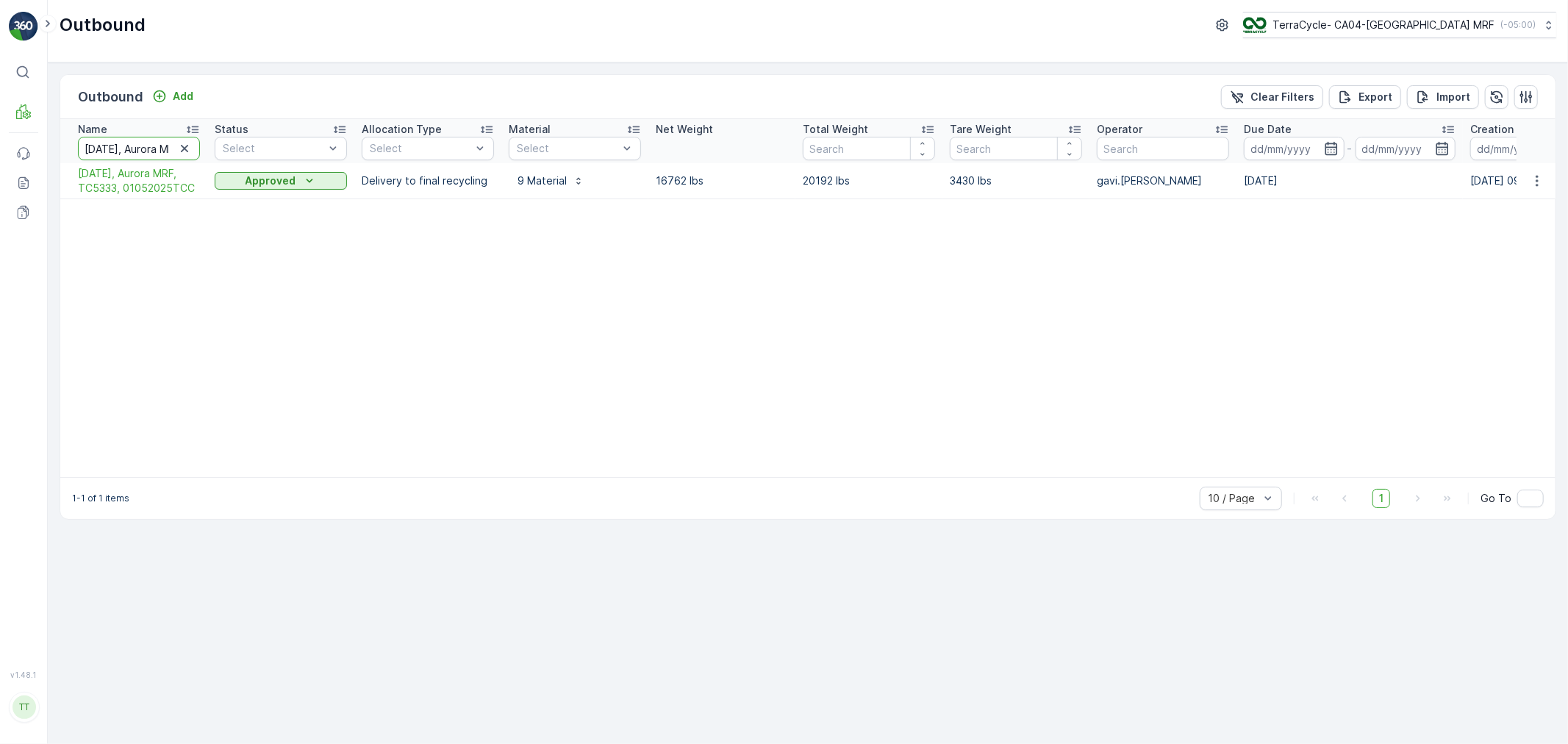
click at [154, 149] on input "05/01/25, Aurora MRF, TC5333, 01052025TCC" at bounding box center [139, 149] width 122 height 23
paste input "4/01/25, Fusion Thetics, TC5310, 0104"
type input "04/01/25, Fusion Thetics, TC5310, 01042025TCC"
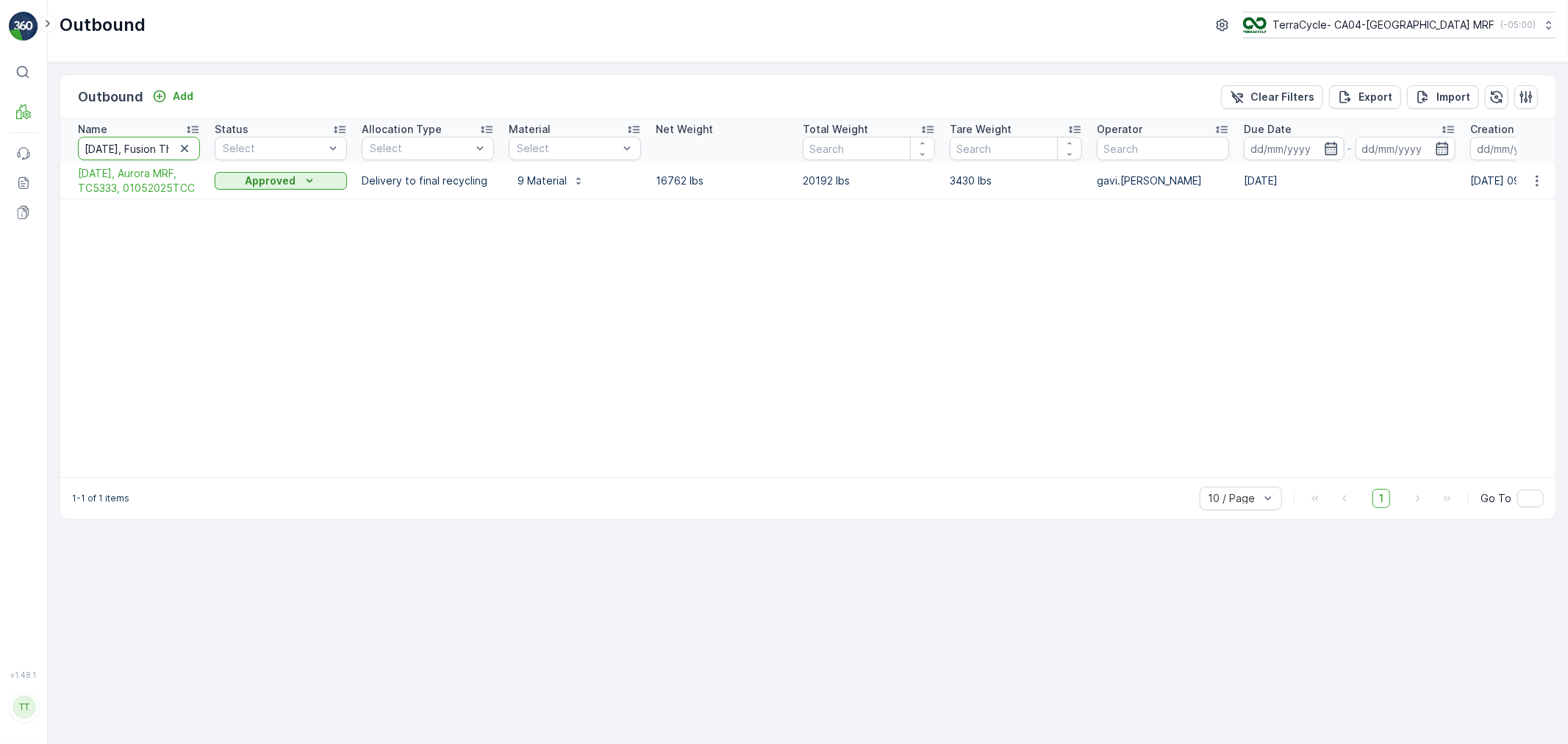
scroll to position [0, 155]
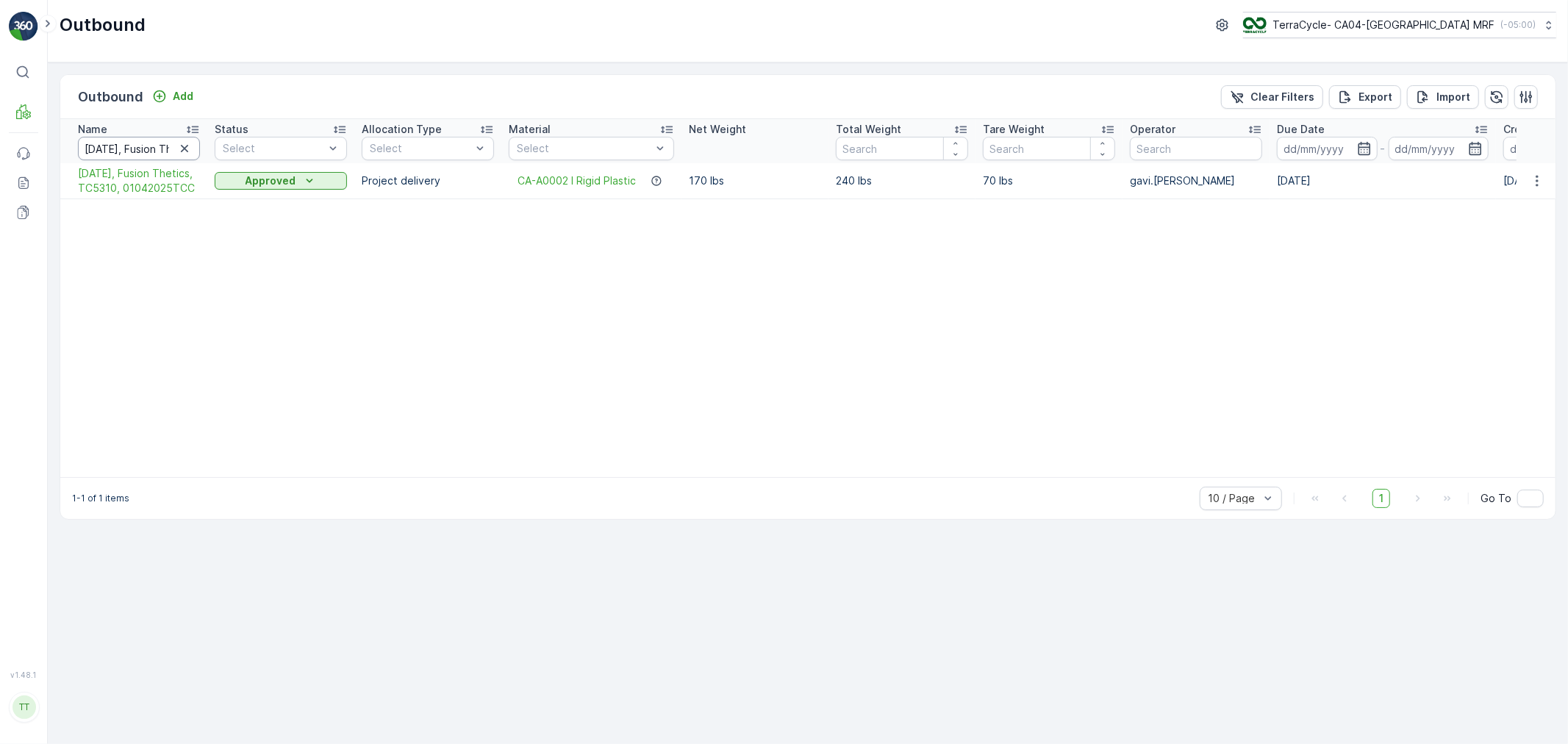
click at [160, 149] on input "04/01/25, Fusion Thetics, TC5310, 01042025TCC" at bounding box center [139, 149] width 122 height 23
paste input "Feb 2025 Target 2025 -0146, BOL03022025TCC TC5263"
type input "Feb 2025 Target 2025 -0146, BOL03022025TCC TC5263"
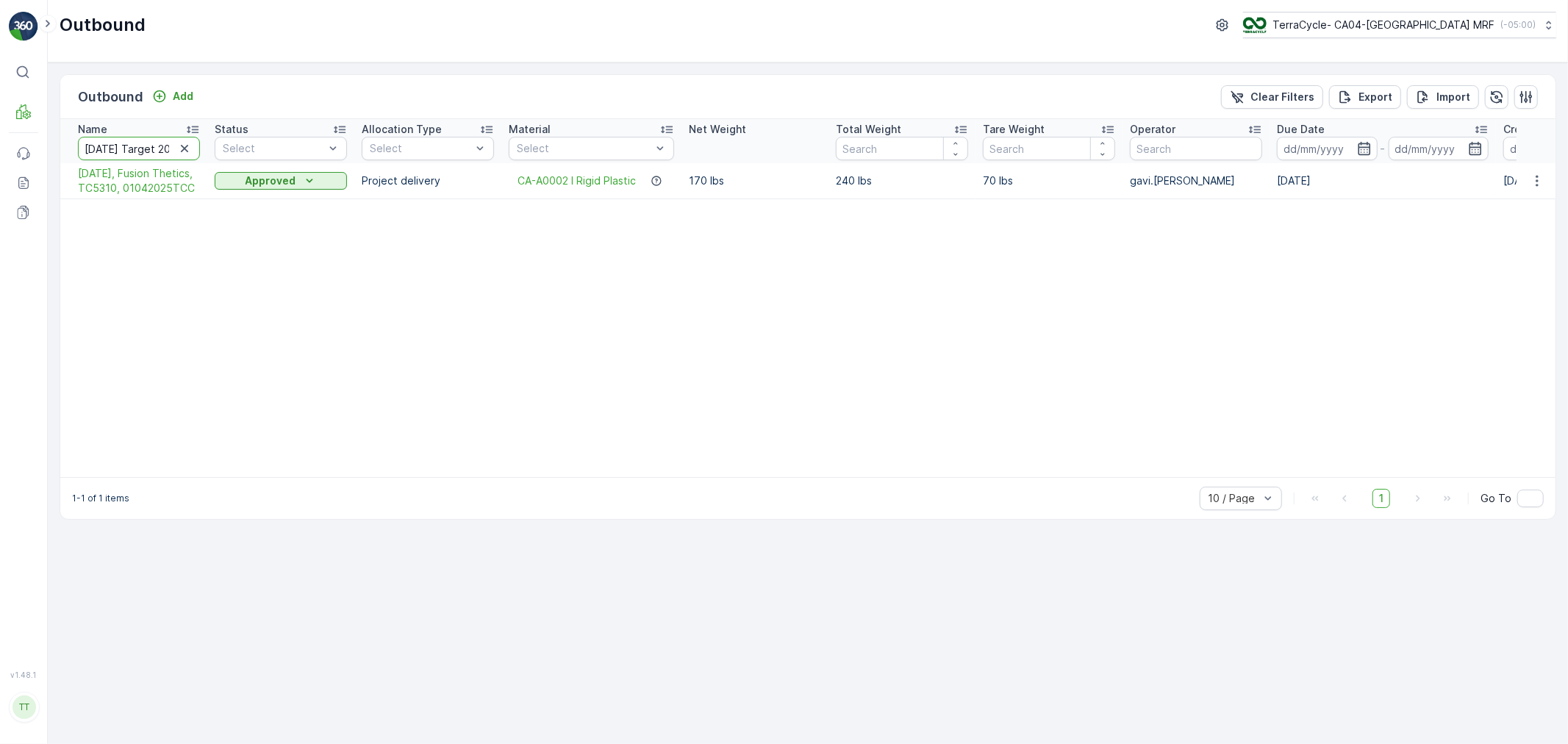
scroll to position [0, 195]
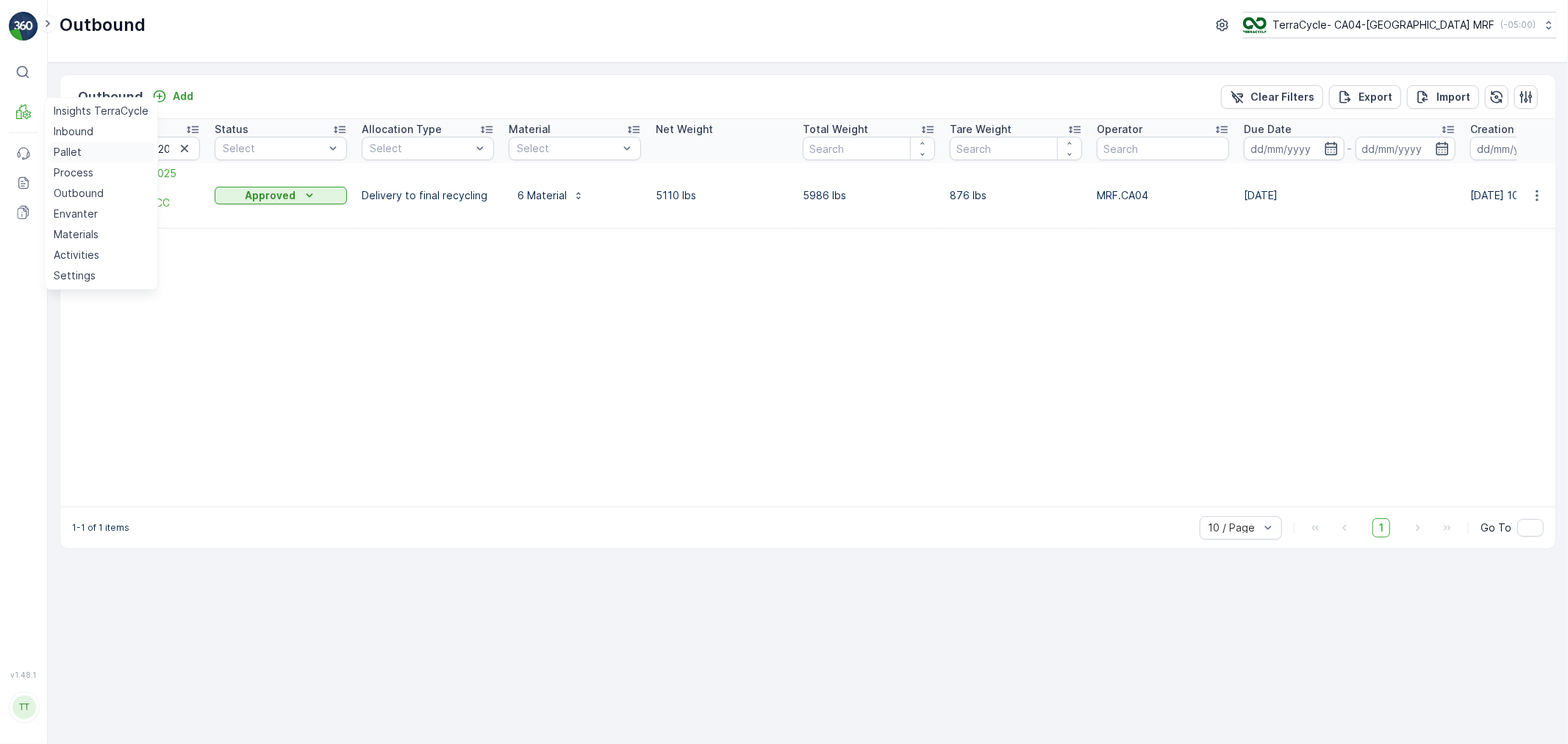
click at [66, 151] on p "Pallet" at bounding box center [68, 152] width 28 height 15
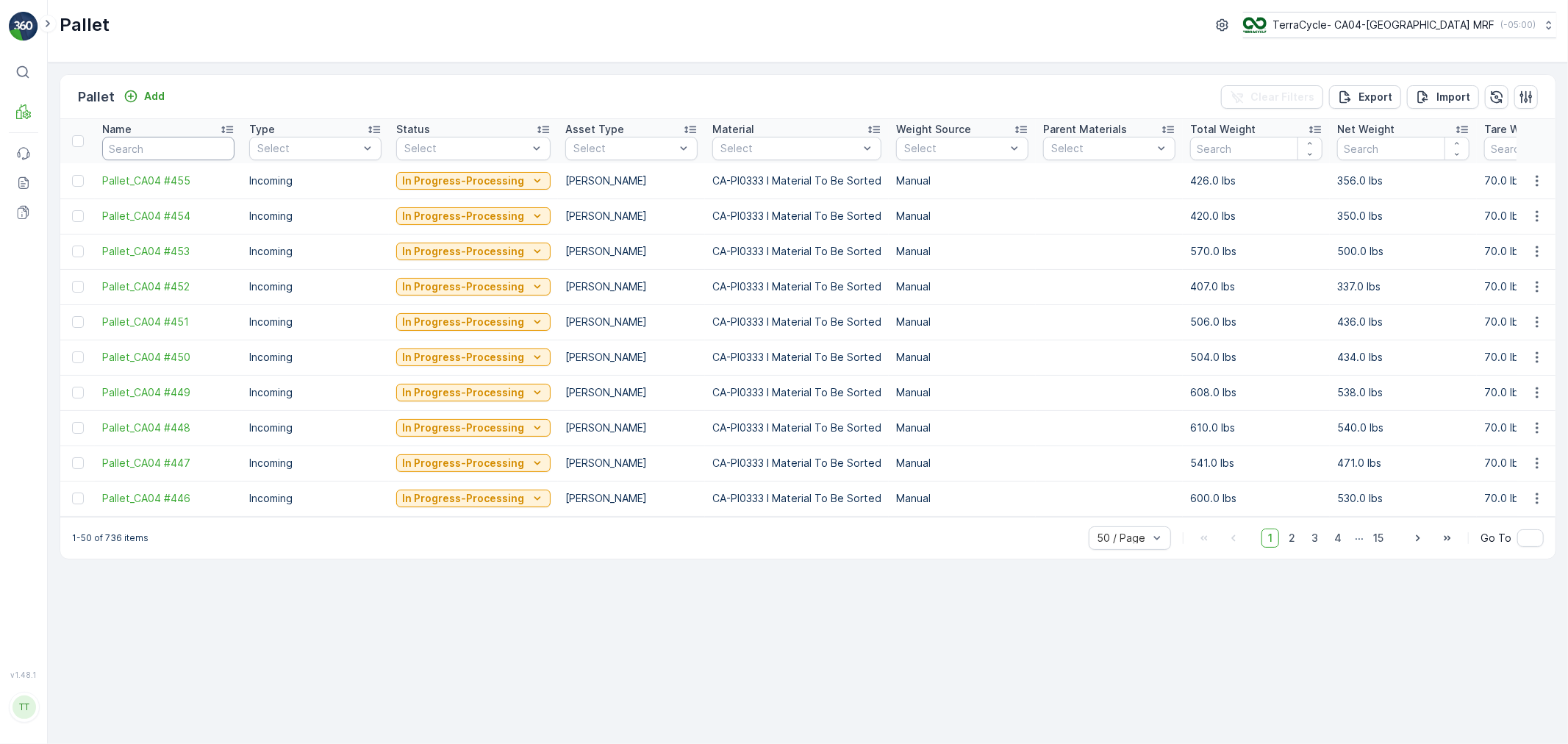
click at [170, 150] on input "text" at bounding box center [168, 149] width 132 height 23
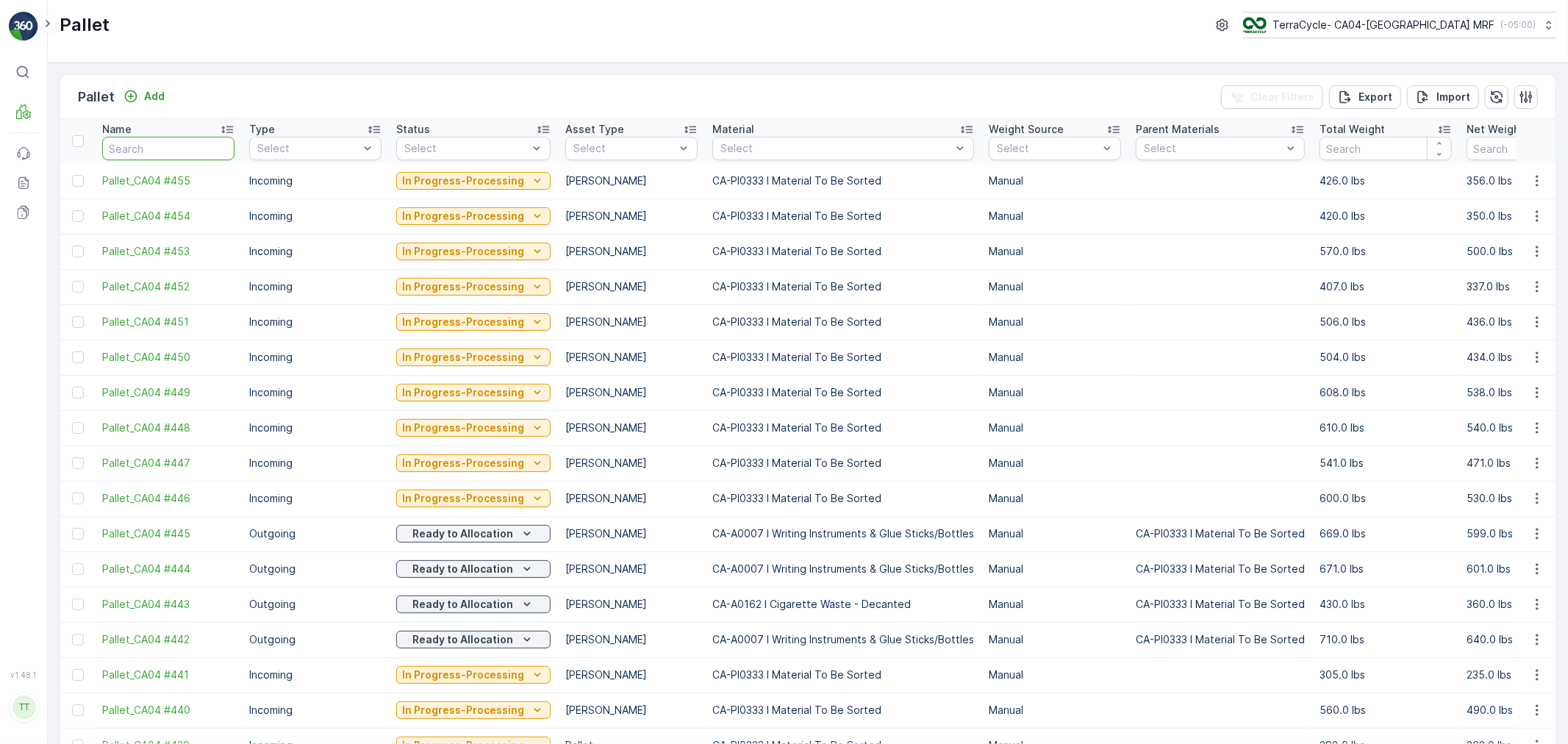
click at [170, 150] on input "text" at bounding box center [168, 149] width 132 height 23
paste input "Pallet #24600"
type input "Pallet #24600"
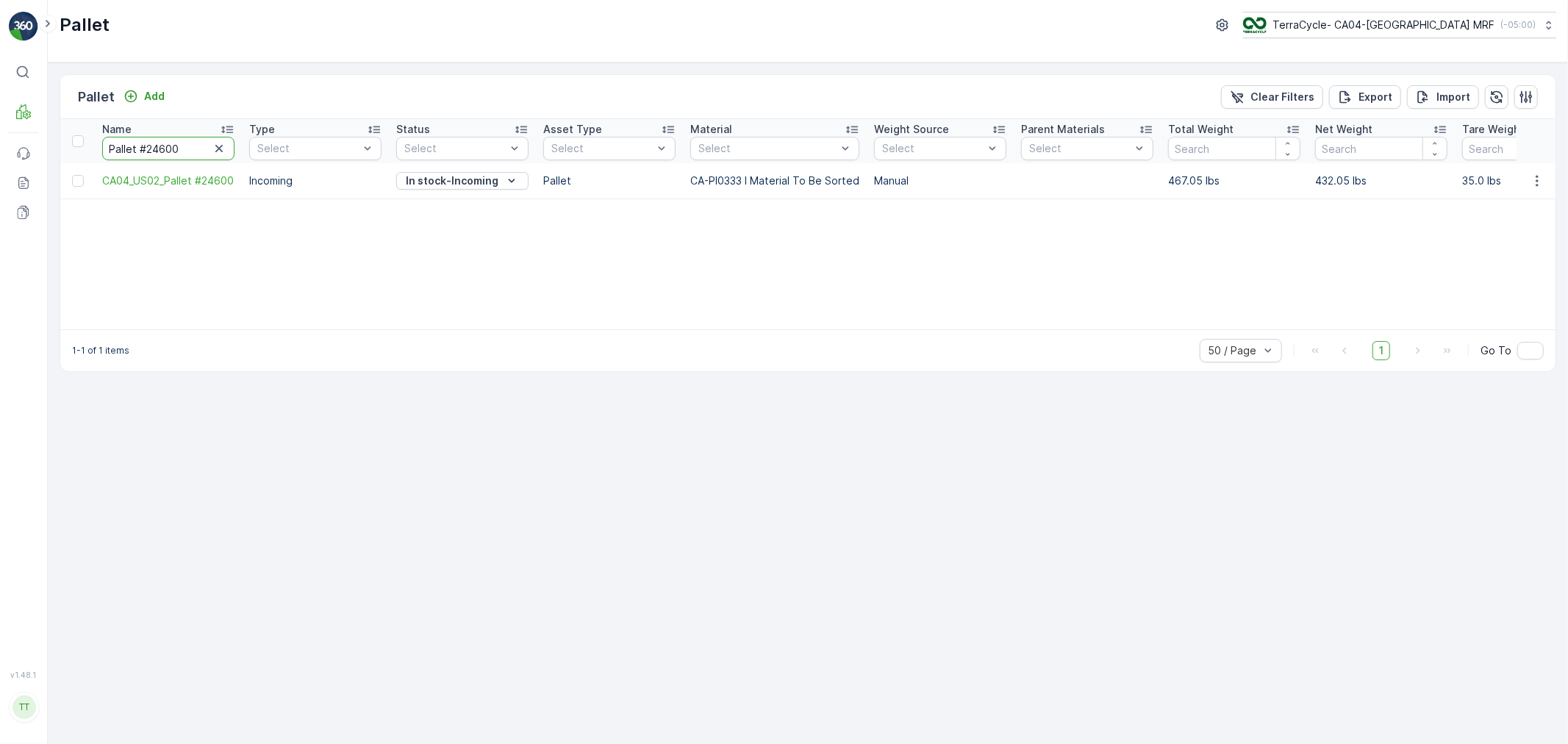
drag, startPoint x: 187, startPoint y: 151, endPoint x: 49, endPoint y: 145, distance: 138.1
click at [49, 145] on div "Pallet Add Clear Filters Export Import Name Pallet #24600 Type Select Status Se…" at bounding box center [807, 403] width 1520 height 682
paste input "527"
type input "Pallet #24527"
drag, startPoint x: 189, startPoint y: 149, endPoint x: 50, endPoint y: 153, distance: 139.1
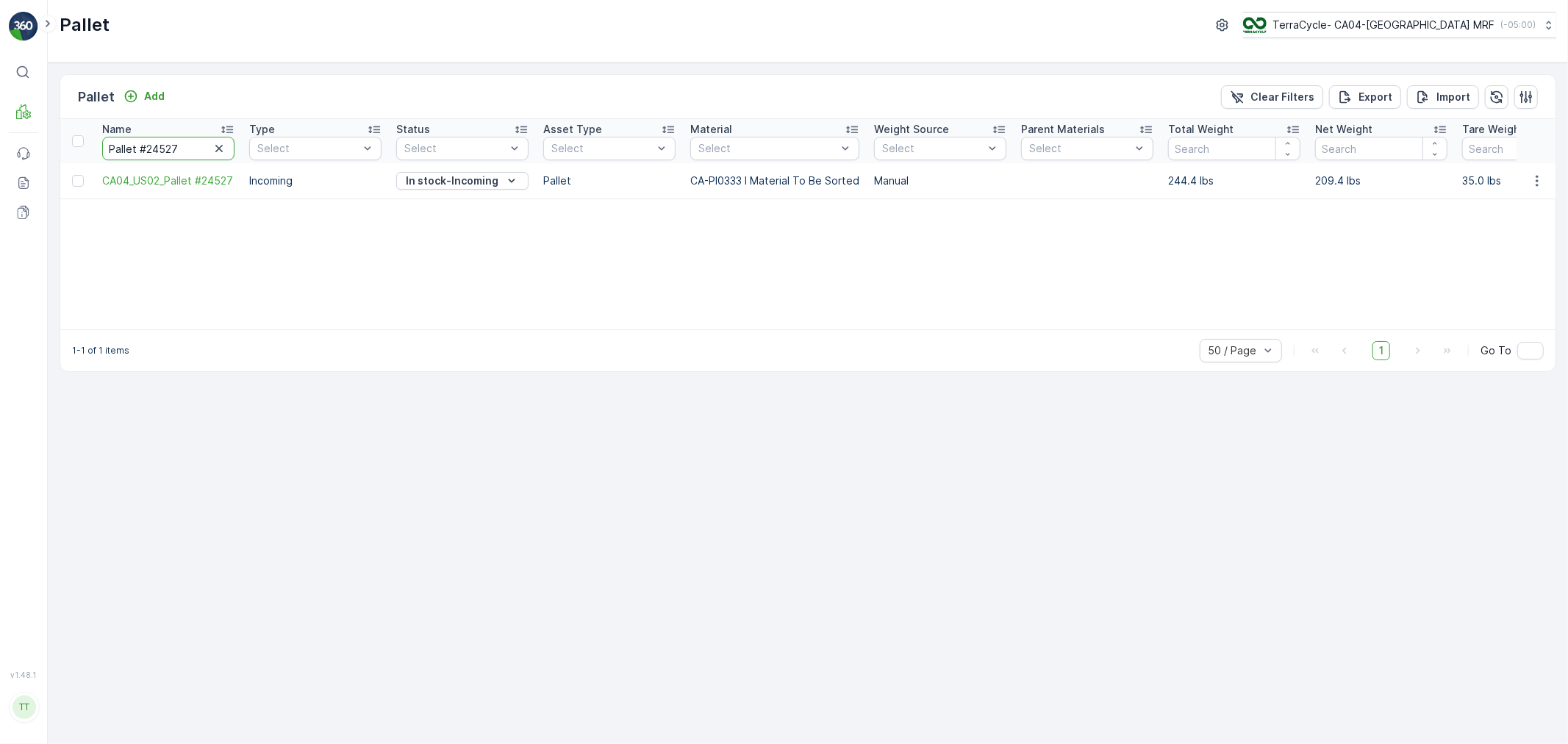
click at [58, 151] on div "Pallet Add Clear Filters Export Import Name Pallet #24527 Type Select Status Se…" at bounding box center [807, 403] width 1520 height 682
paste input "3601"
type input "Pallet #23601"
drag, startPoint x: 192, startPoint y: 149, endPoint x: 32, endPoint y: 147, distance: 160.0
click at [32, 147] on div "⌘B MRF Events Reports Documents v 1.48.1 TT TC.GLOBAL clemence.vasseur@terracyc…" at bounding box center [784, 372] width 1568 height 744
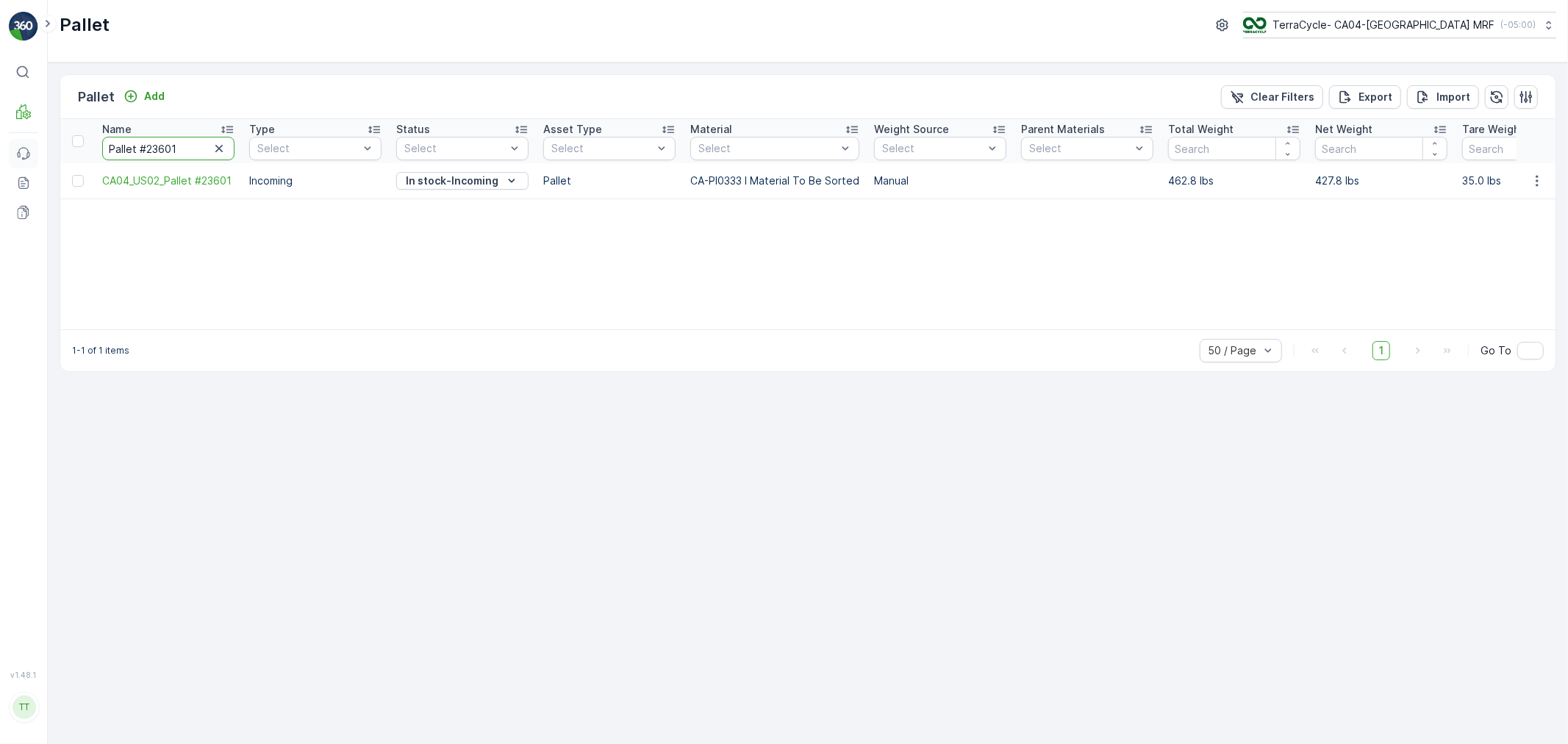
paste input "319"
type input "Pallet #23319"
drag, startPoint x: 192, startPoint y: 146, endPoint x: 16, endPoint y: 153, distance: 176.1
click at [16, 153] on div "⌘B MRF Events Reports Documents v 1.48.1 TT TC.GLOBAL clemence.vasseur@terracyc…" at bounding box center [784, 372] width 1568 height 744
paste input "290"
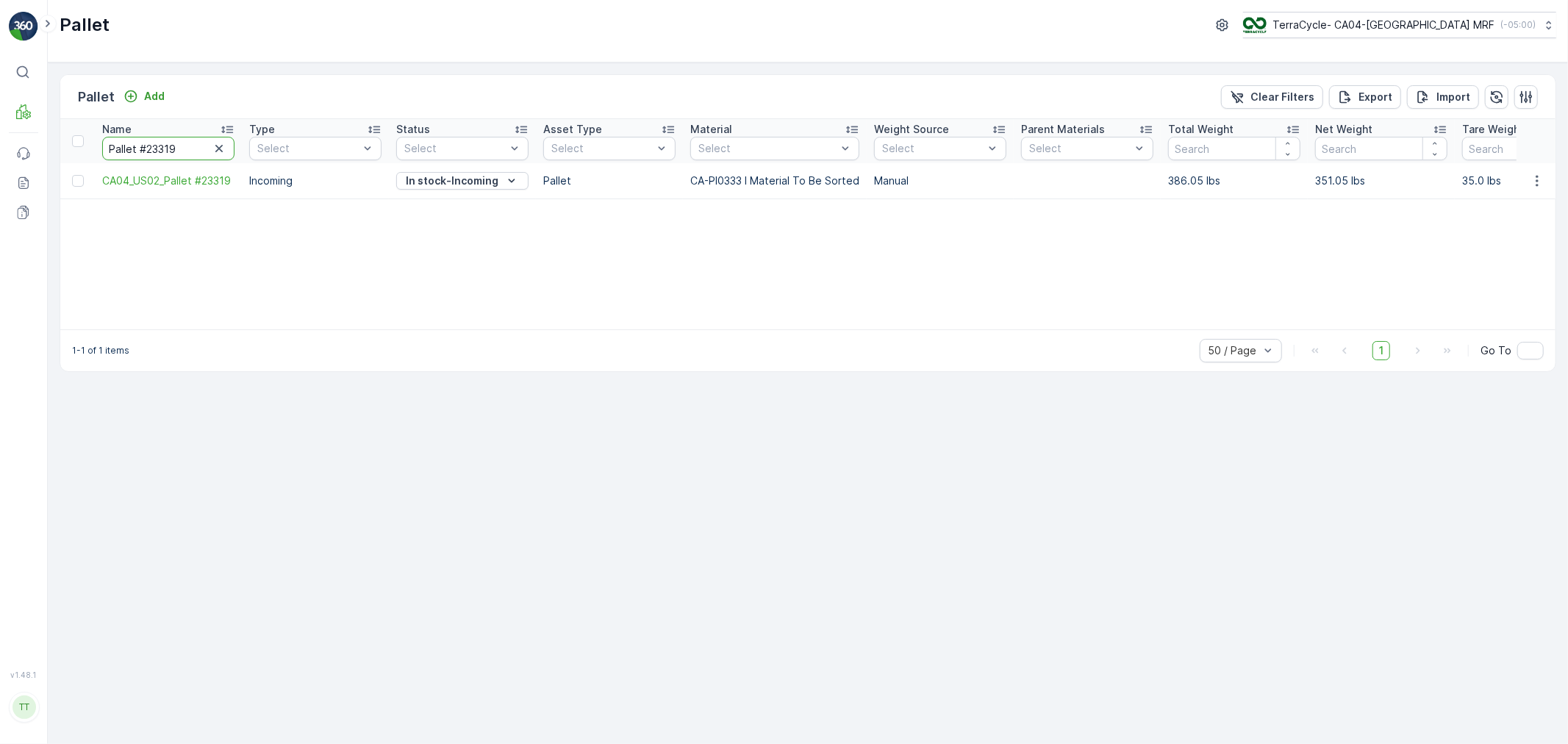
type input "Pallet #23290"
drag, startPoint x: 187, startPoint y: 143, endPoint x: -24, endPoint y: 144, distance: 211.0
click at [0, 144] on html "⌘B MRF Events Reports Documents v 1.48.1 TT TC.GLOBAL clemence.vasseur@terracyc…" at bounding box center [784, 372] width 1568 height 744
paste input "0944"
type input "Pallet #20944"
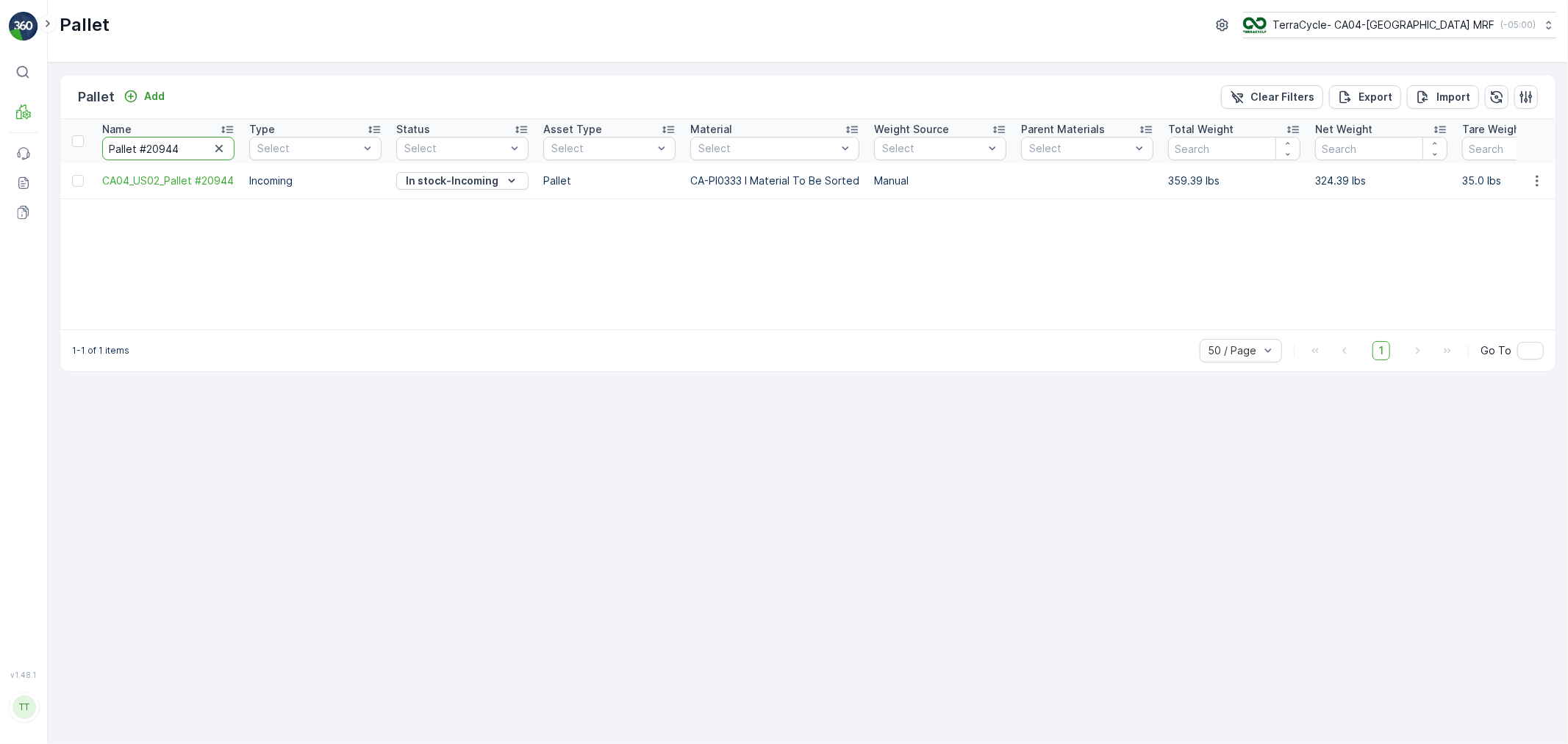
drag, startPoint x: 200, startPoint y: 144, endPoint x: -6, endPoint y: 144, distance: 206.0
click at [0, 144] on html "⌘B MRF Events Reports Documents v 1.48.1 TT TC.GLOBAL clemence.vasseur@terracyc…" at bounding box center [784, 372] width 1568 height 744
paste input "_US02 #317"
type input "Pallet_US02 #317"
drag, startPoint x: 204, startPoint y: 148, endPoint x: -74, endPoint y: 150, distance: 278.0
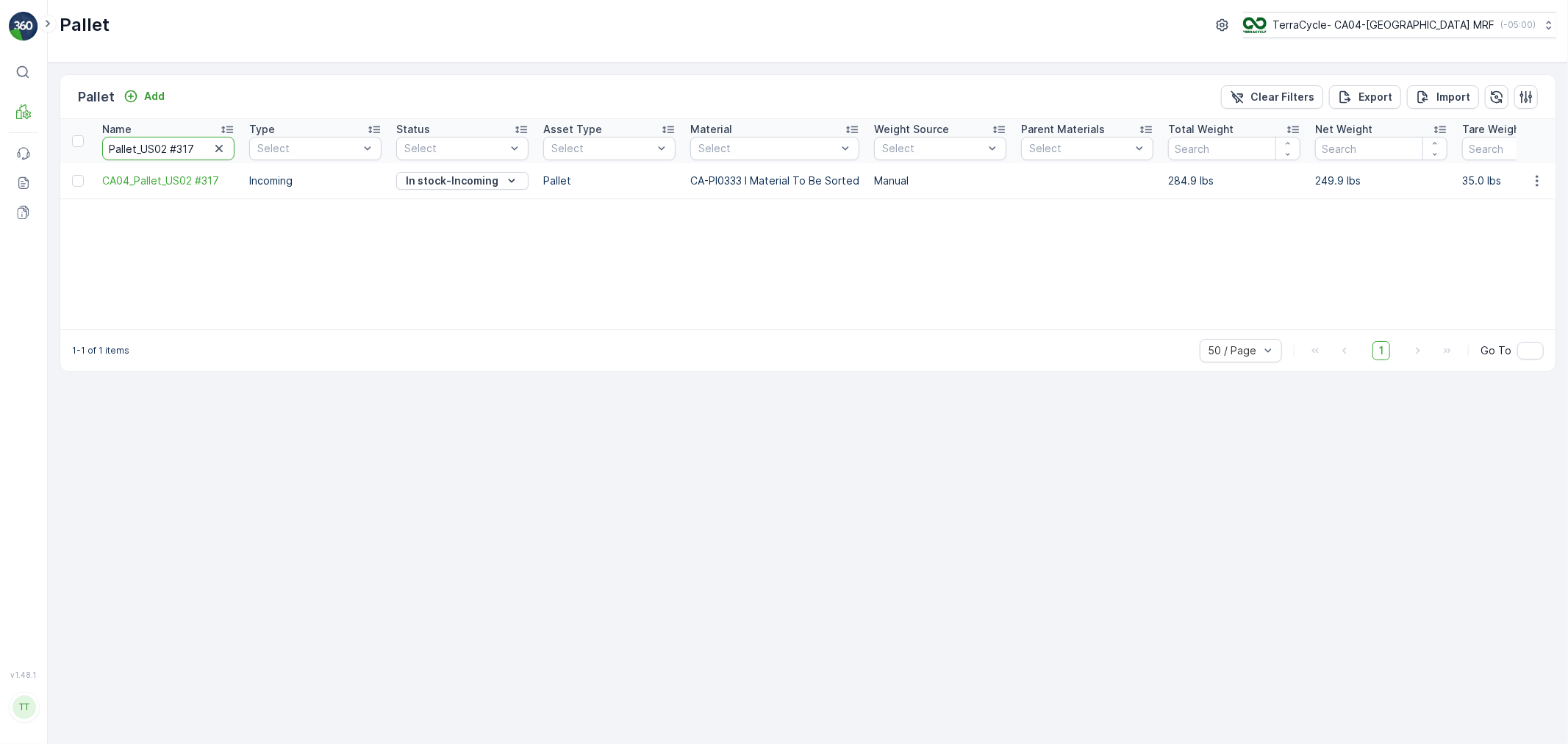
click at [0, 150] on html "⌘B MRF Events Reports Documents v 1.48.1 TT TC.GLOBAL clemence.vasseur@terracyc…" at bounding box center [784, 372] width 1568 height 744
paste input "#25183"
type input "Pallet #25183"
drag, startPoint x: 190, startPoint y: 149, endPoint x: -55, endPoint y: 153, distance: 245.0
click at [0, 153] on html "⌘B MRF Events Reports Documents v 1.48.1 TT TC.GLOBAL clemence.vasseur@terracyc…" at bounding box center [784, 372] width 1568 height 744
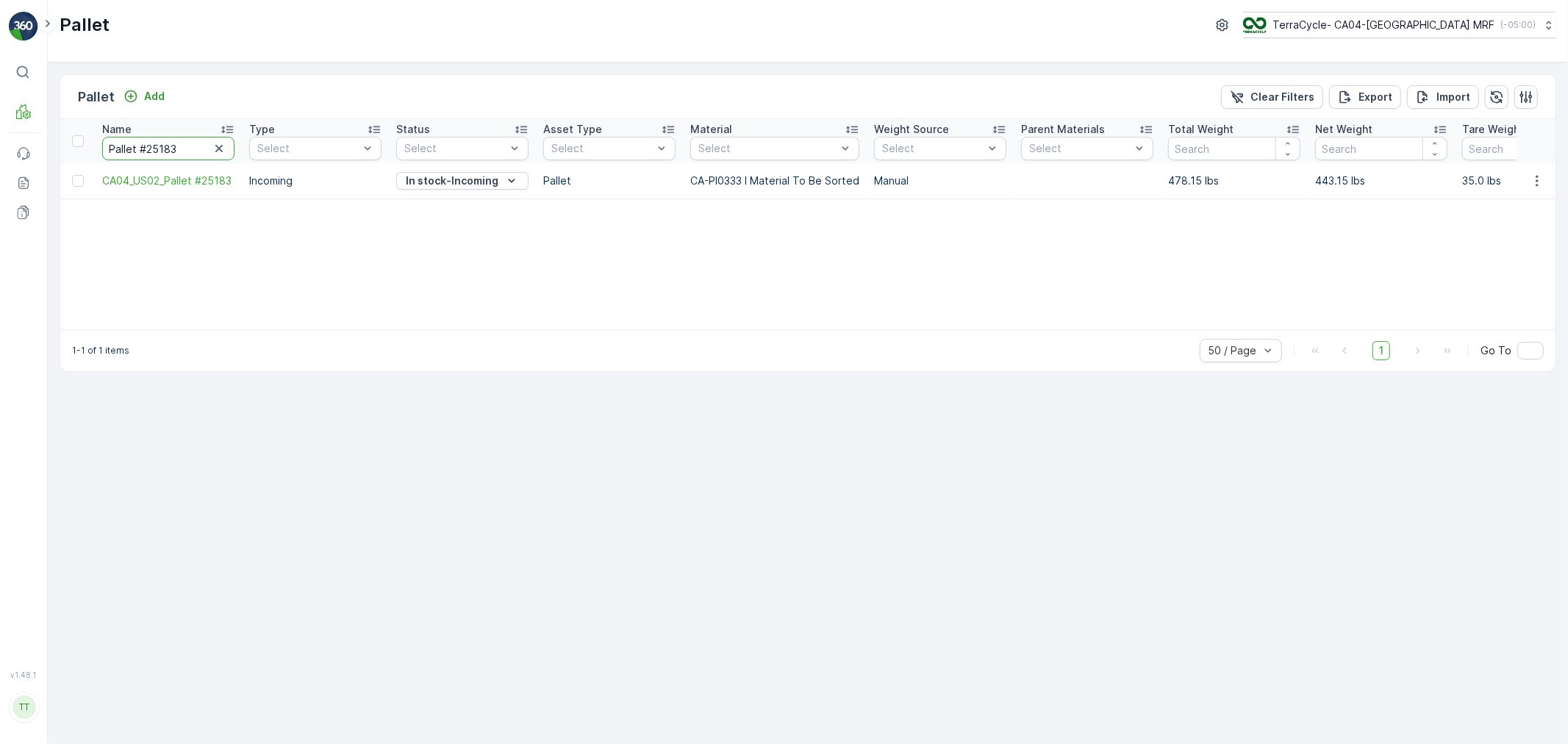
paste input "4684"
type input "Pallet #24684"
drag, startPoint x: 188, startPoint y: 142, endPoint x: 52, endPoint y: 158, distance: 136.9
click at [52, 158] on div "Pallet Add Clear Filters Export Import Name Pallet #22127 Type Select Status Se…" at bounding box center [807, 403] width 1520 height 682
drag, startPoint x: 187, startPoint y: 149, endPoint x: -19, endPoint y: 149, distance: 206.0
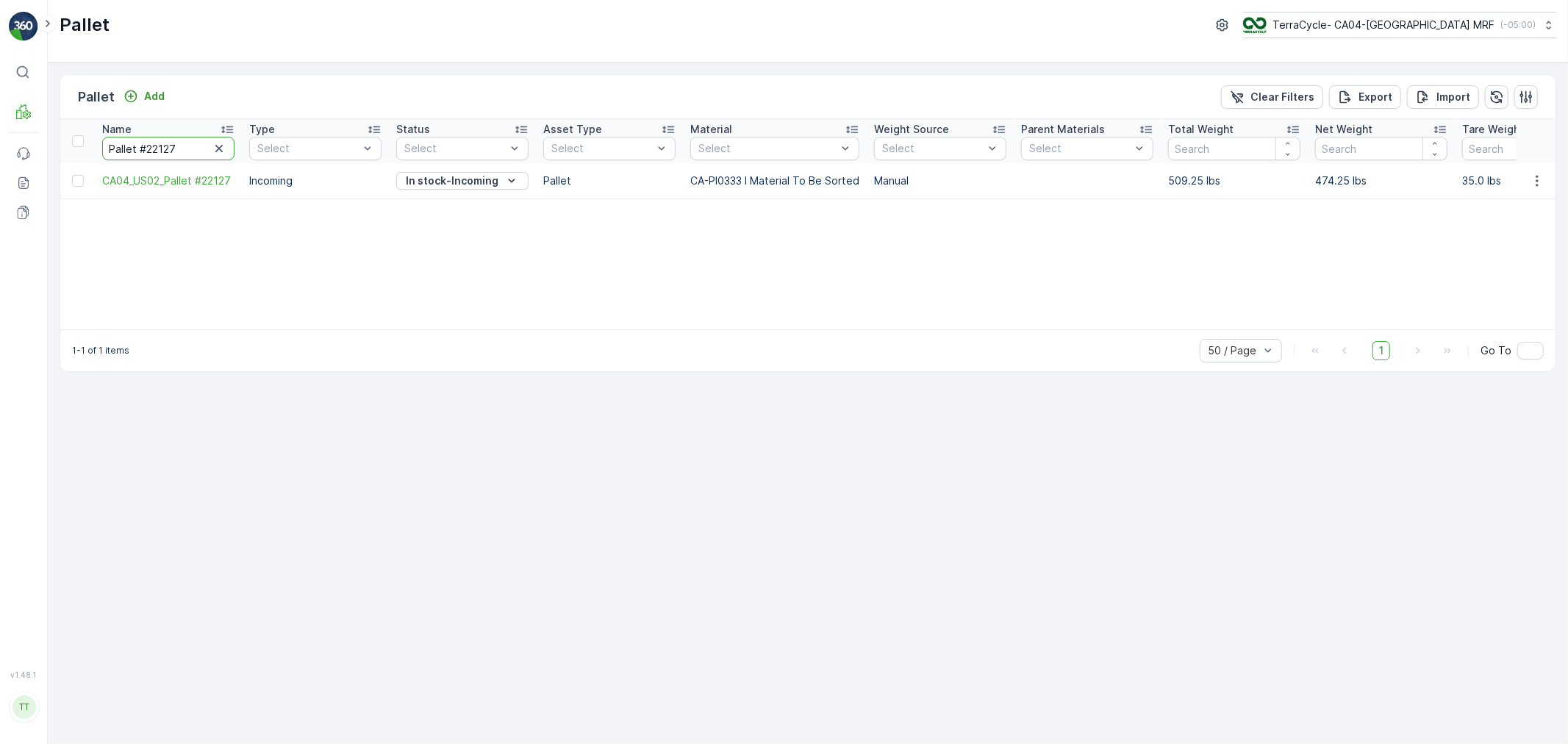
click at [0, 149] on html "⌘B MRF Events Reports Documents v 1.48.1 TT [DOMAIN_NAME] [DOMAIN_NAME][EMAIL_A…" at bounding box center [784, 372] width 1568 height 744
paste input "_US02 #348"
type input "Pallet_US02 #348"
